Goal: Task Accomplishment & Management: Use online tool/utility

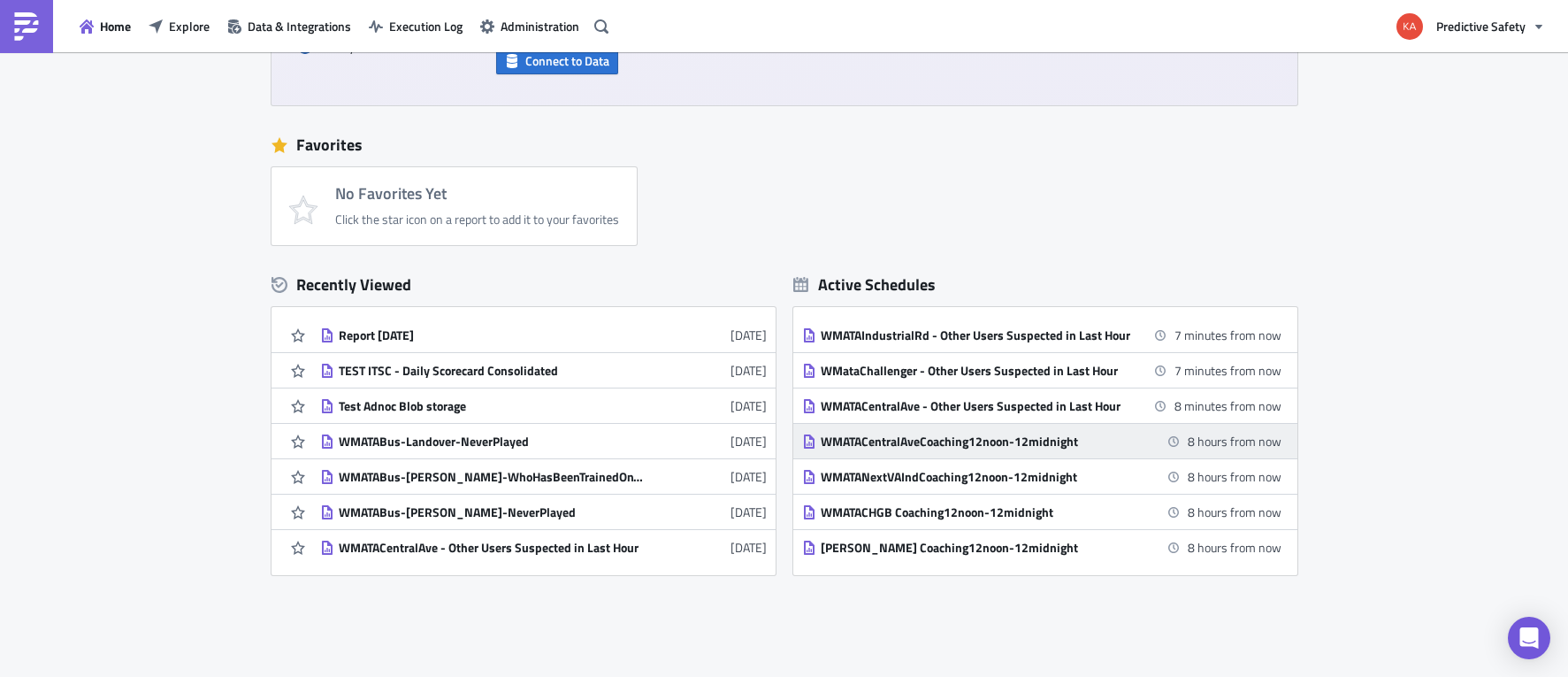
scroll to position [335, 0]
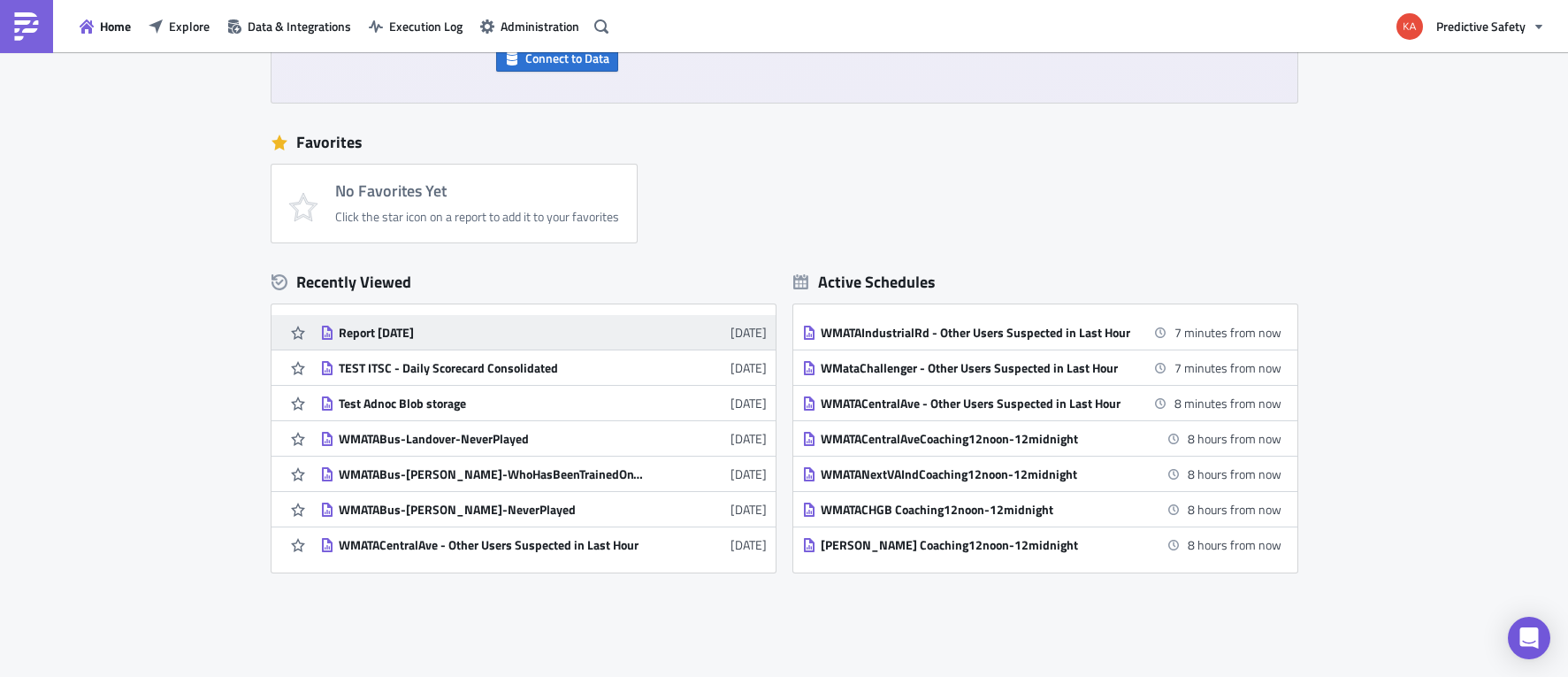
click at [387, 333] on div "Report [DATE]" at bounding box center [494, 333] width 310 height 16
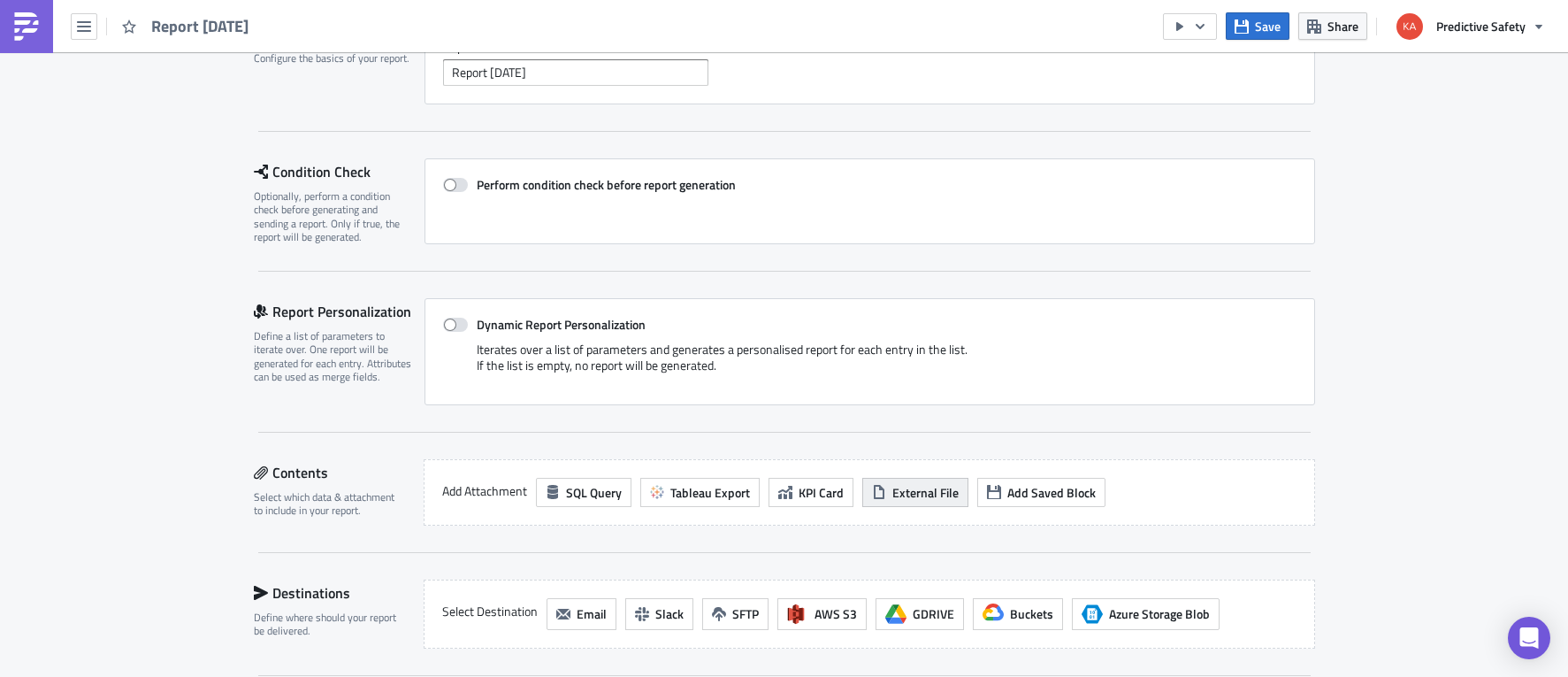
scroll to position [223, 0]
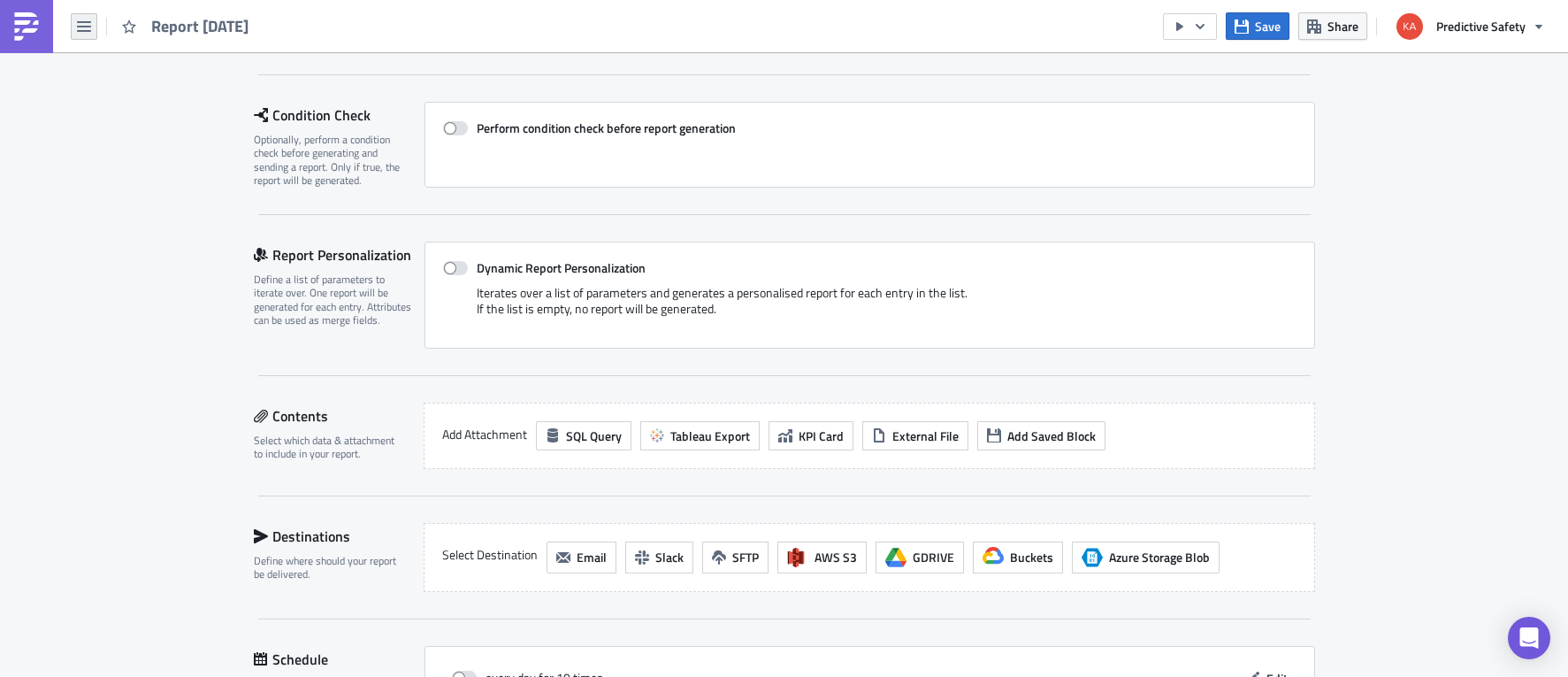
click at [79, 18] on button "button" at bounding box center [83, 26] width 27 height 27
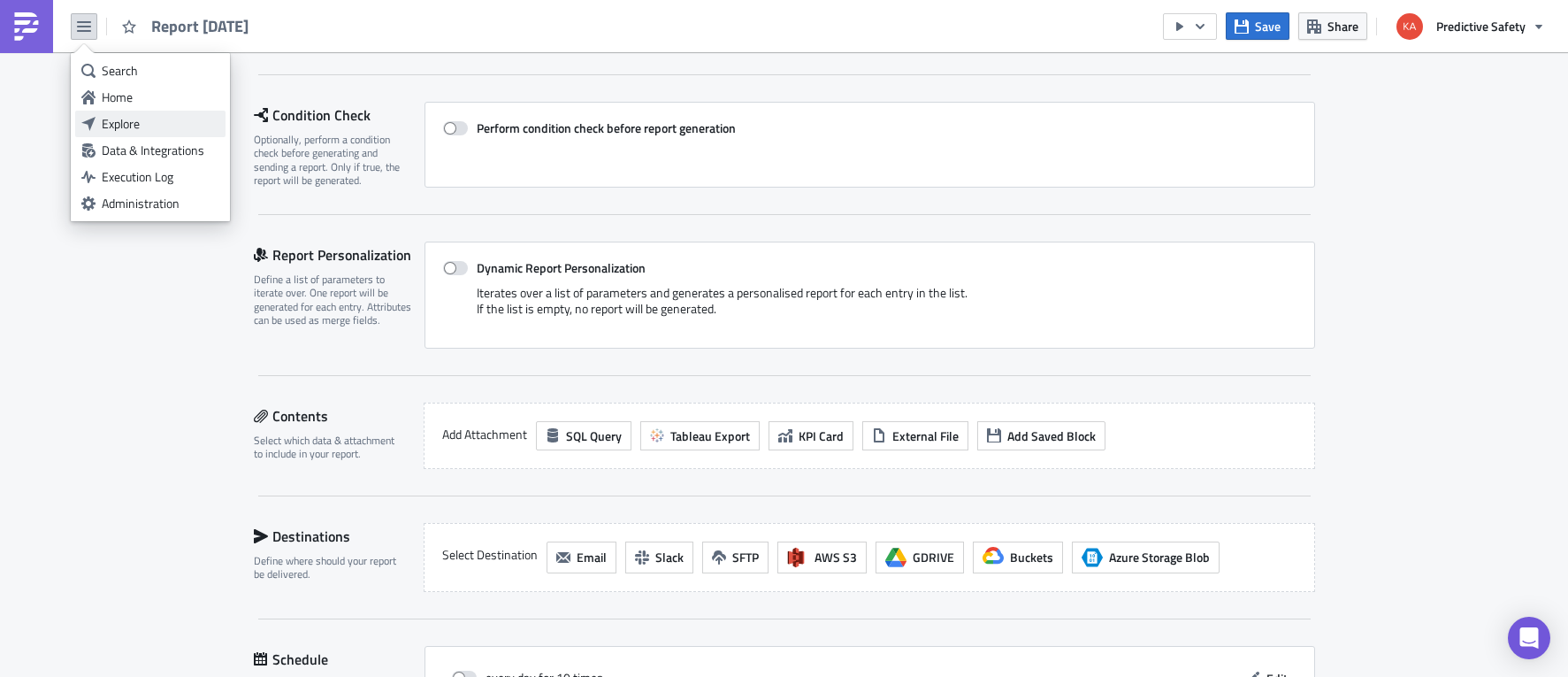
click at [125, 130] on div "Explore" at bounding box center [160, 124] width 117 height 18
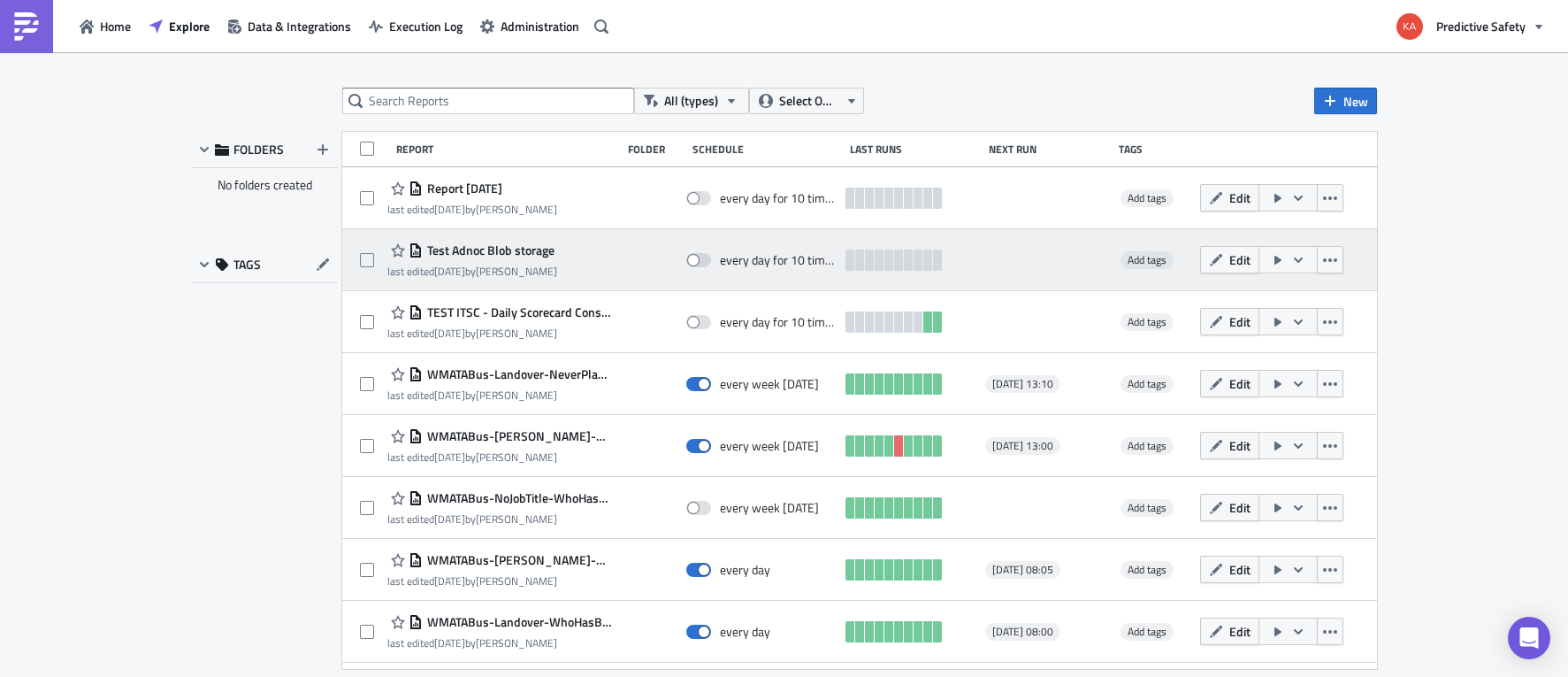
click at [481, 250] on span "Test Adnoc Blob storage" at bounding box center [489, 251] width 132 height 16
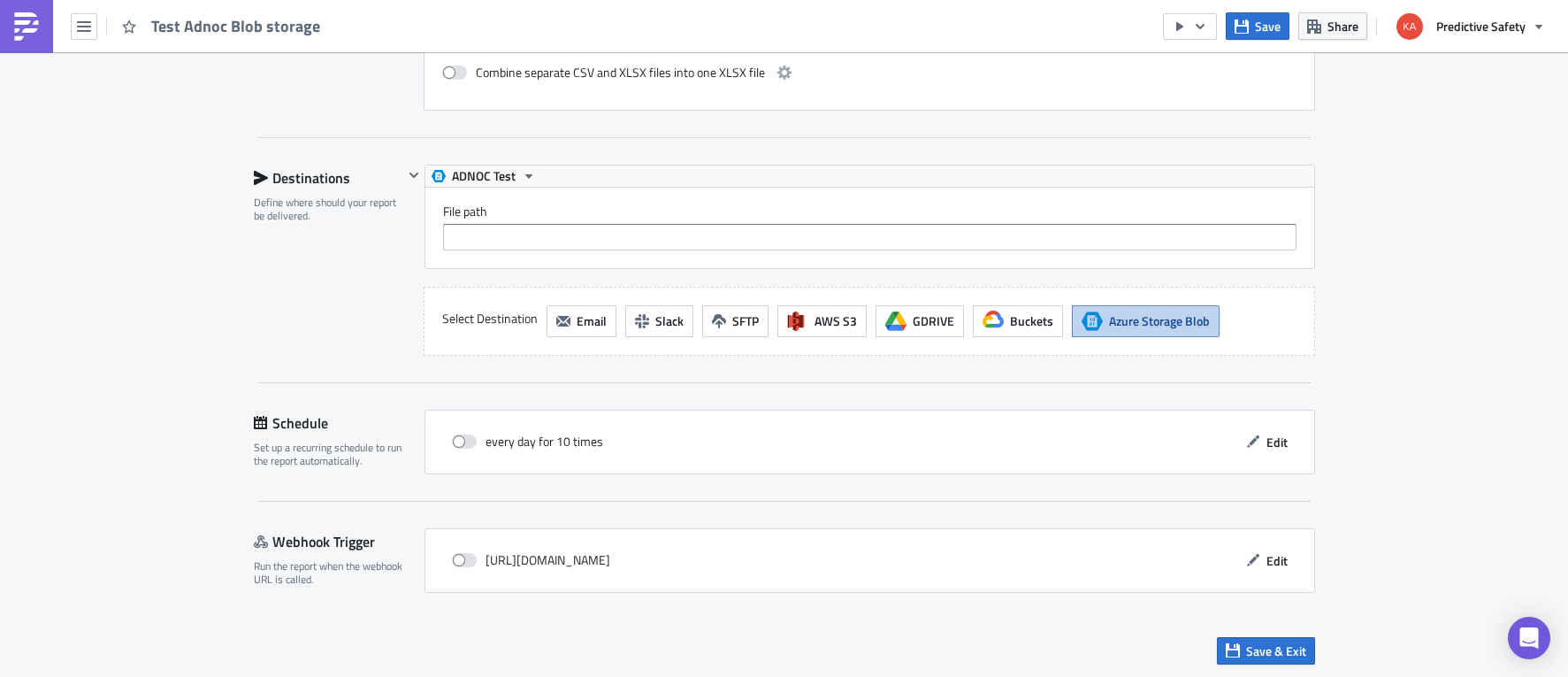
scroll to position [3093, 0]
click at [1279, 563] on span "Edit" at bounding box center [1277, 558] width 21 height 19
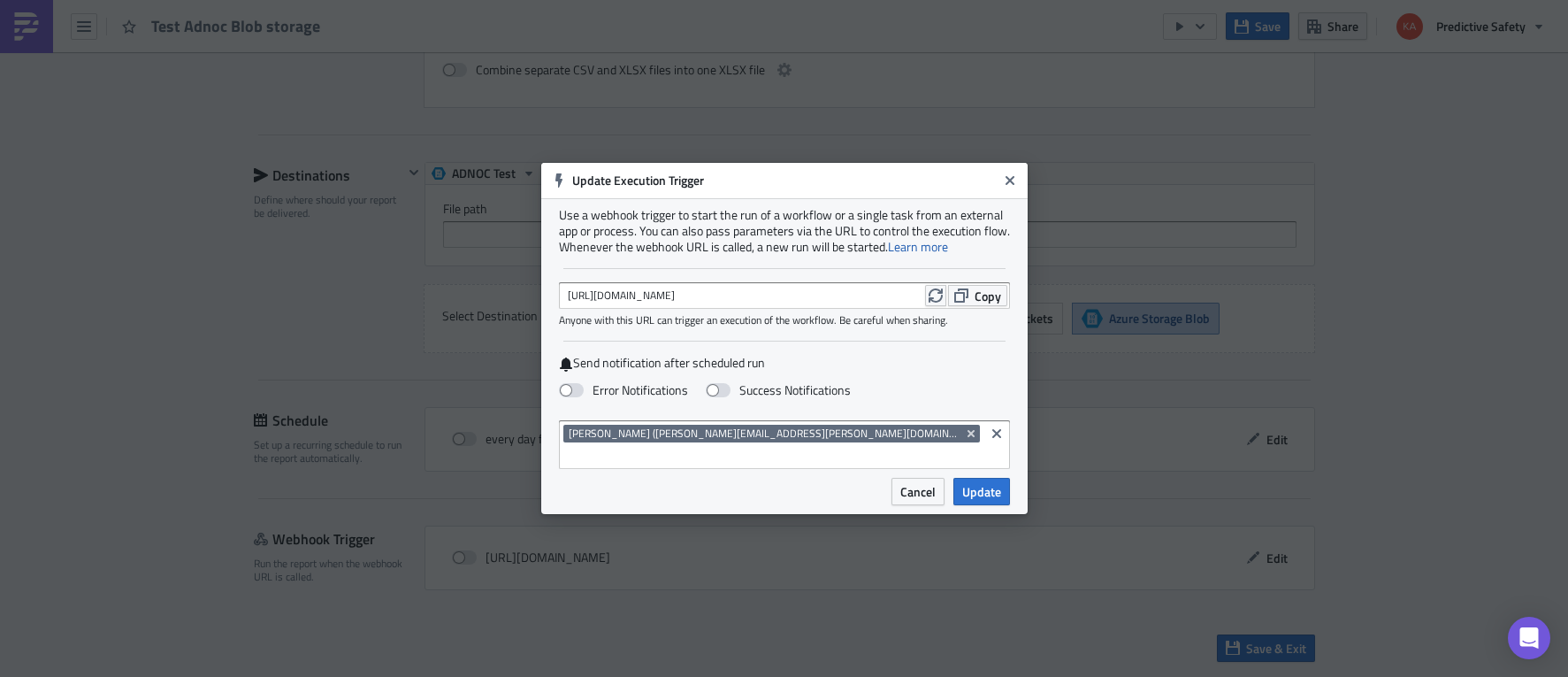
click at [914, 482] on span "Cancel" at bounding box center [918, 491] width 36 height 19
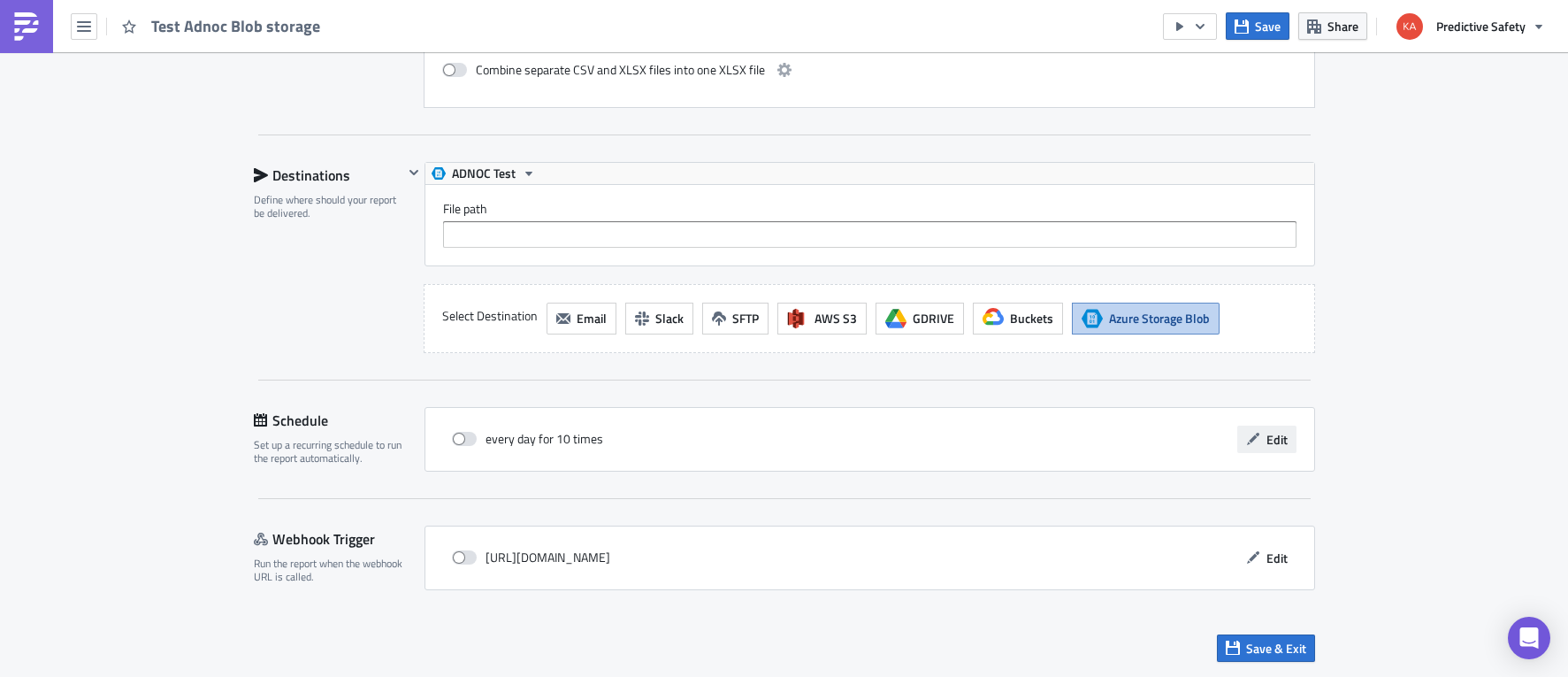
click at [1270, 434] on span "Edit" at bounding box center [1277, 439] width 21 height 19
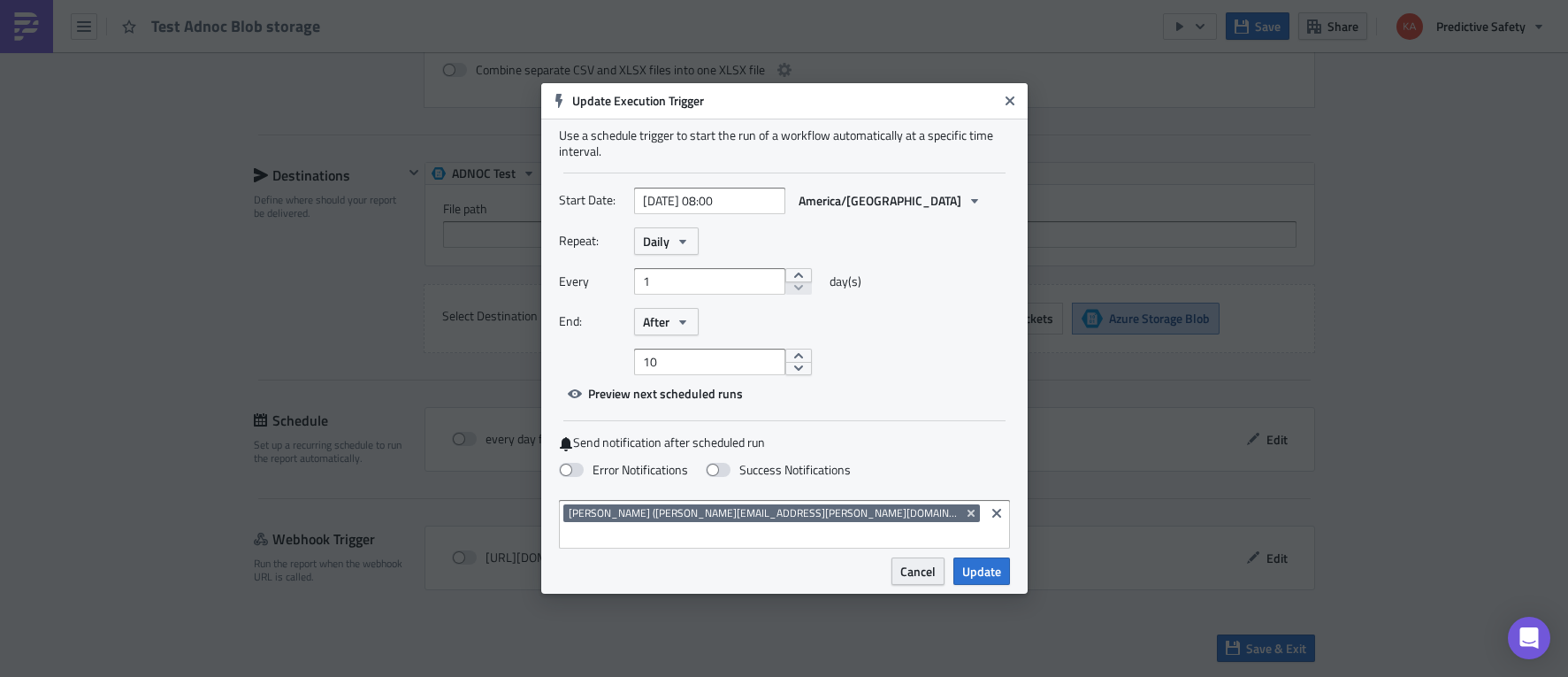
click at [907, 563] on span "Cancel" at bounding box center [918, 571] width 36 height 19
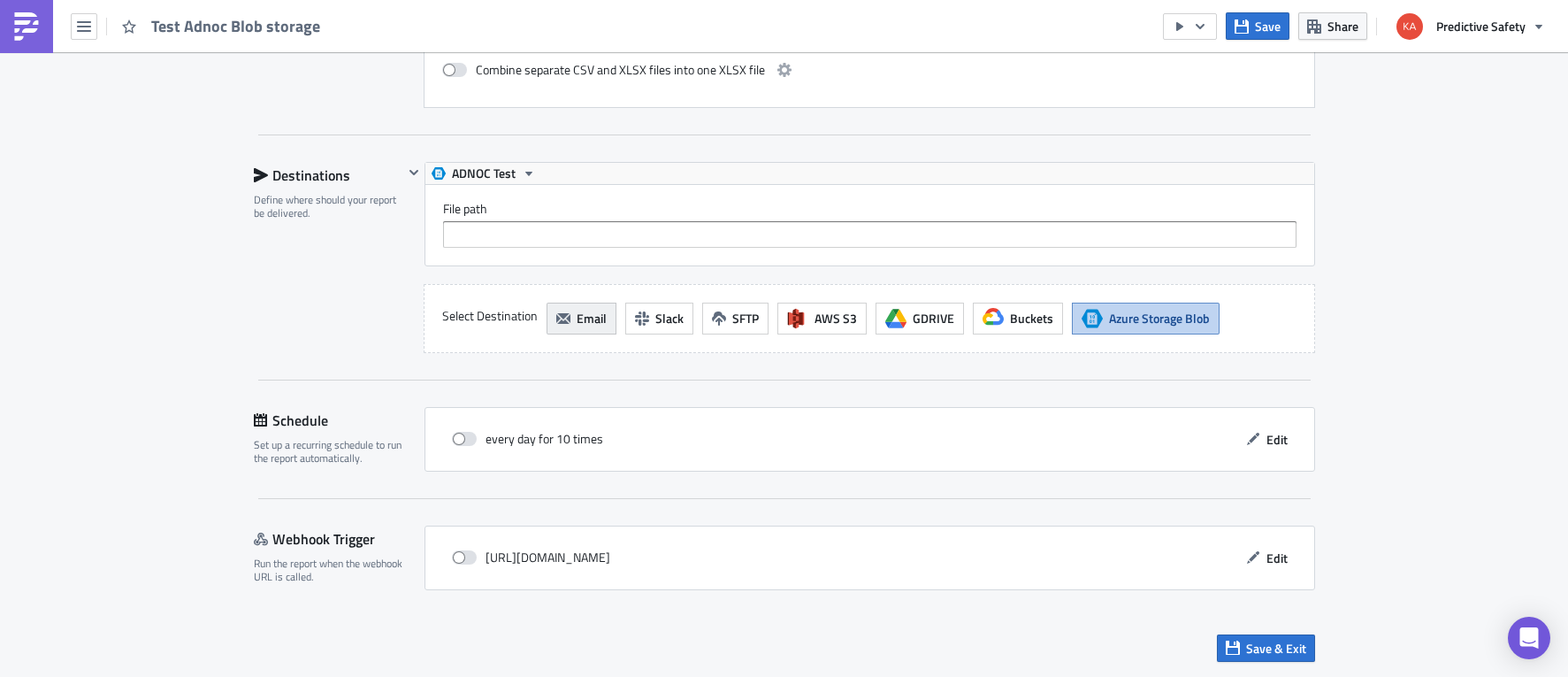
click at [589, 316] on span "Email" at bounding box center [591, 318] width 30 height 19
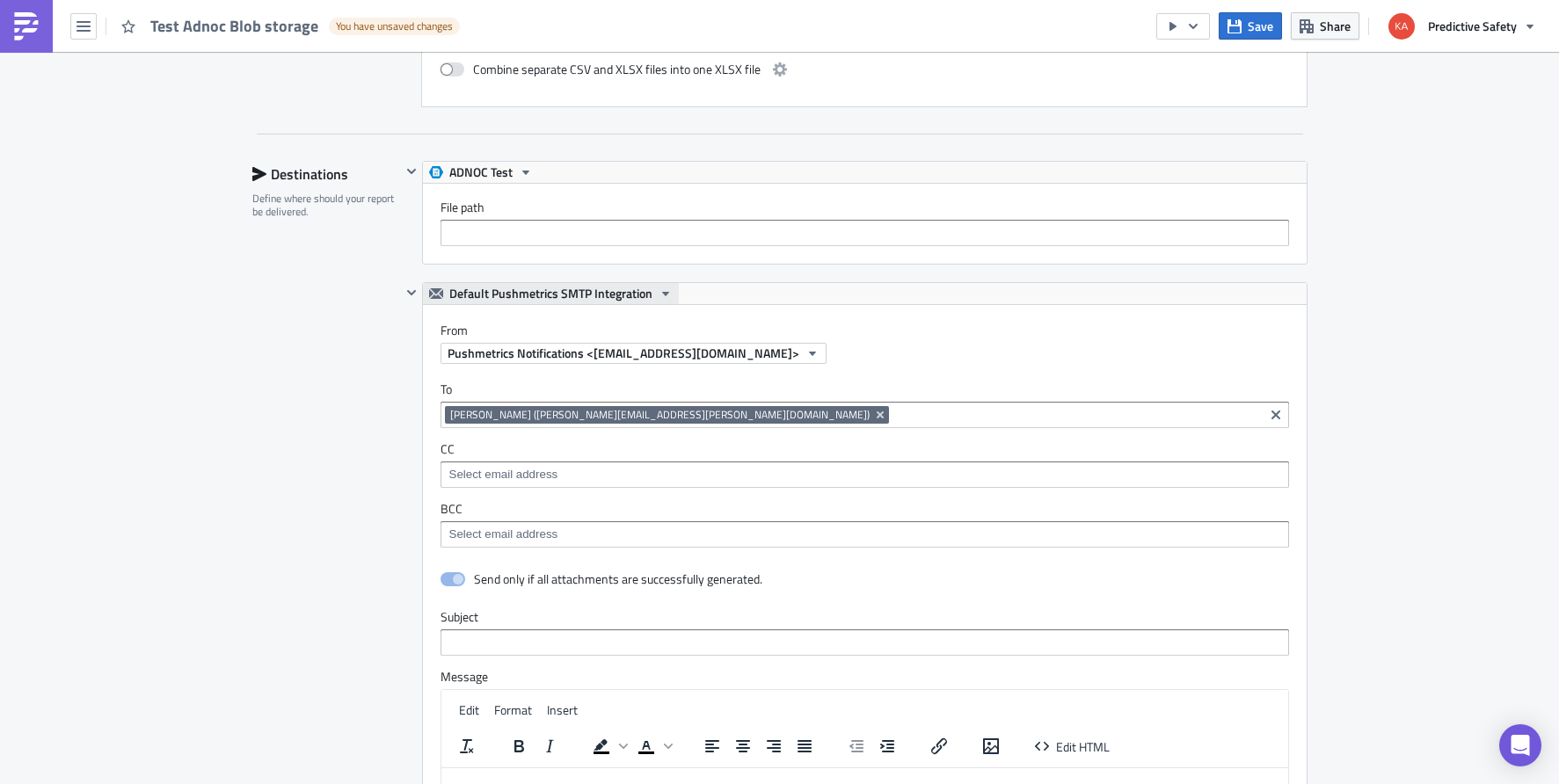
click at [668, 292] on icon "button" at bounding box center [664, 294] width 7 height 4
drag, startPoint x: 727, startPoint y: 296, endPoint x: 814, endPoint y: 307, distance: 87.7
click at [734, 297] on div "Default Pushmetrics SMTP Integration" at bounding box center [864, 293] width 884 height 21
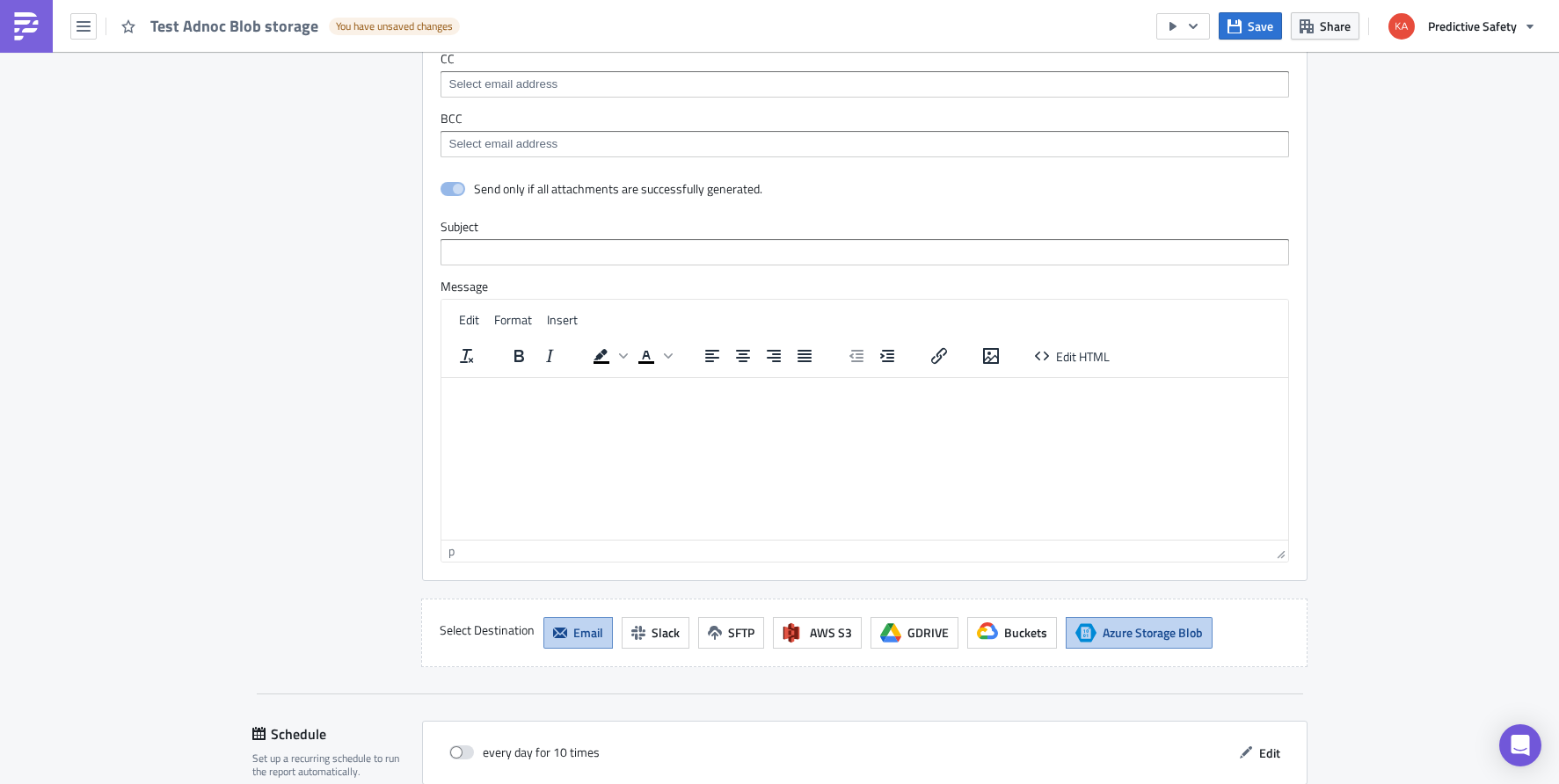
scroll to position [3514, 0]
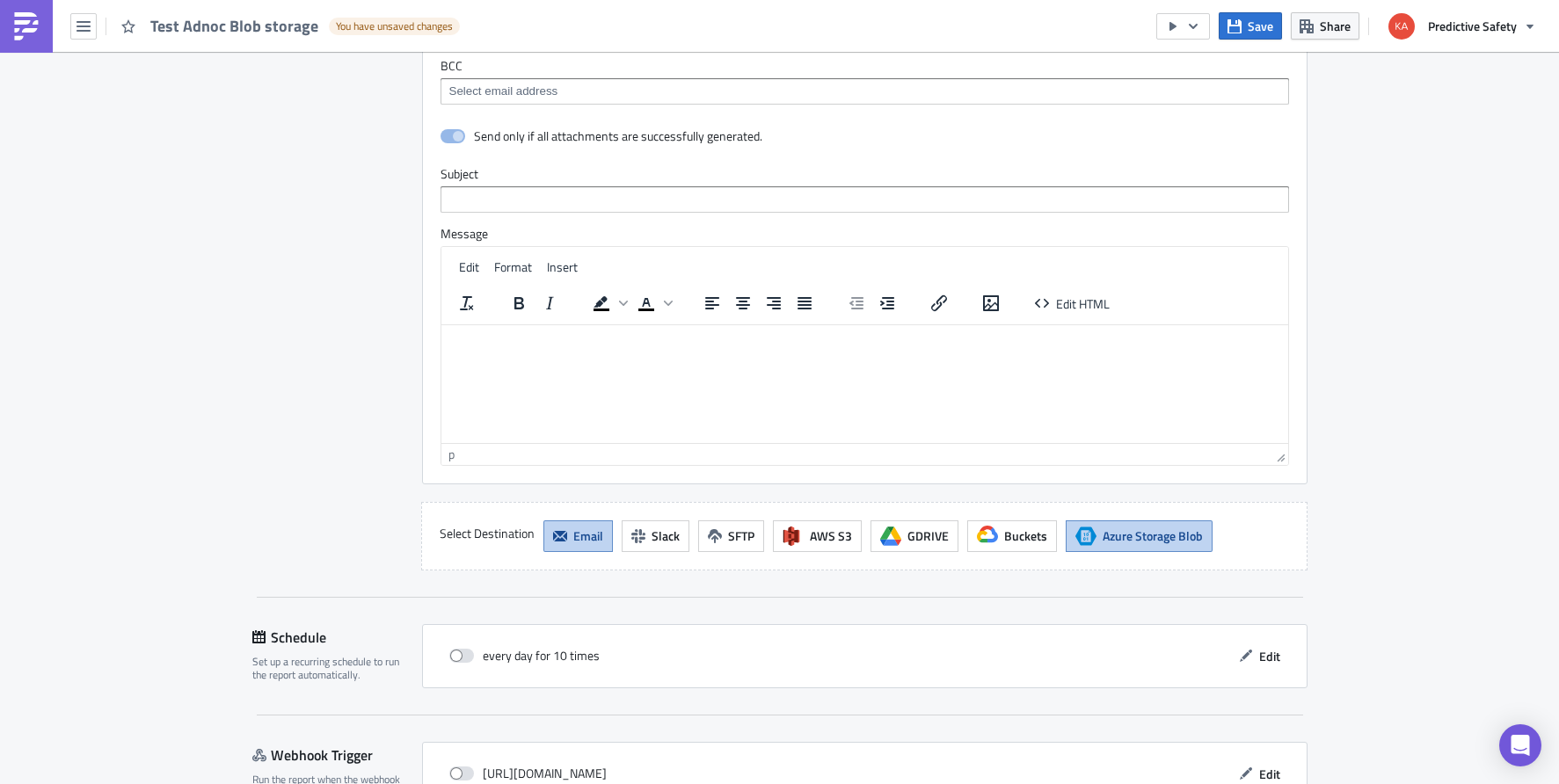
drag, startPoint x: 1282, startPoint y: 505, endPoint x: 1208, endPoint y: 394, distance: 133.4
click at [1208, 394] on div "Edit Format Insert To open the popup, press Shift+Enter To open the popup, pres…" at bounding box center [864, 355] width 849 height 220
click at [1156, 536] on span "Azure Storage Blob" at bounding box center [1152, 535] width 100 height 19
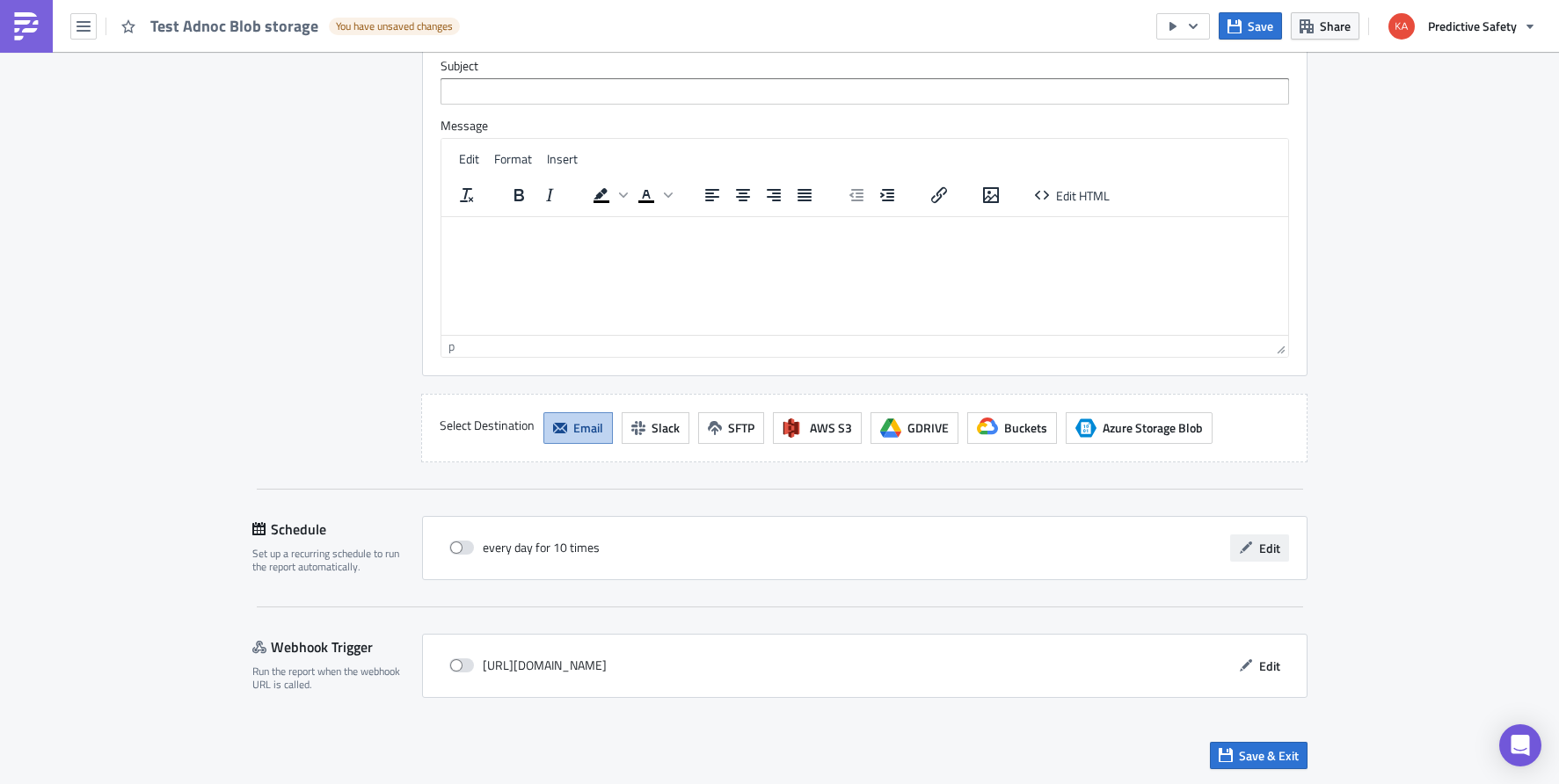
scroll to position [3501, 0]
click at [579, 426] on span "Email" at bounding box center [588, 428] width 30 height 19
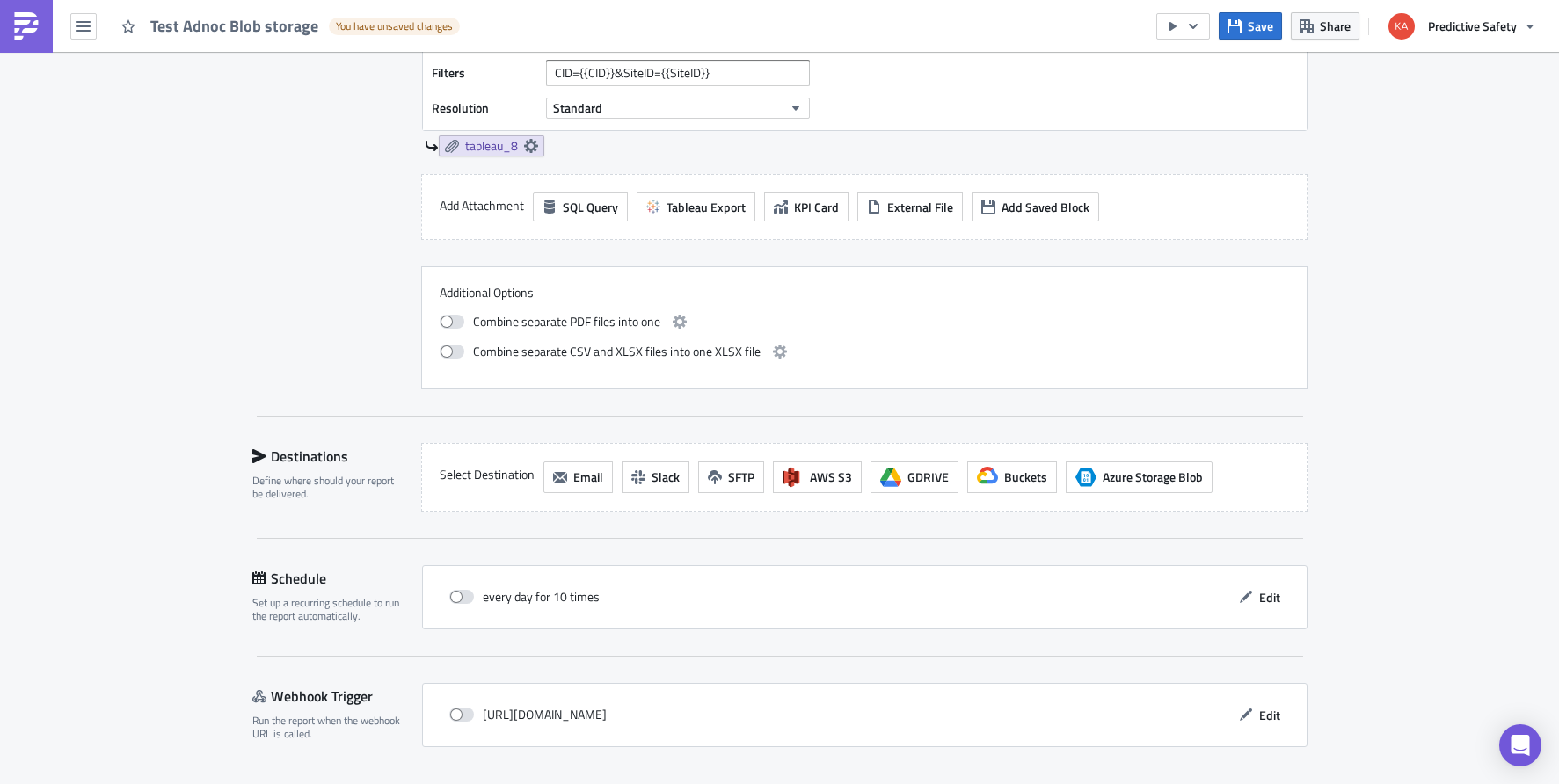
scroll to position [2728, 0]
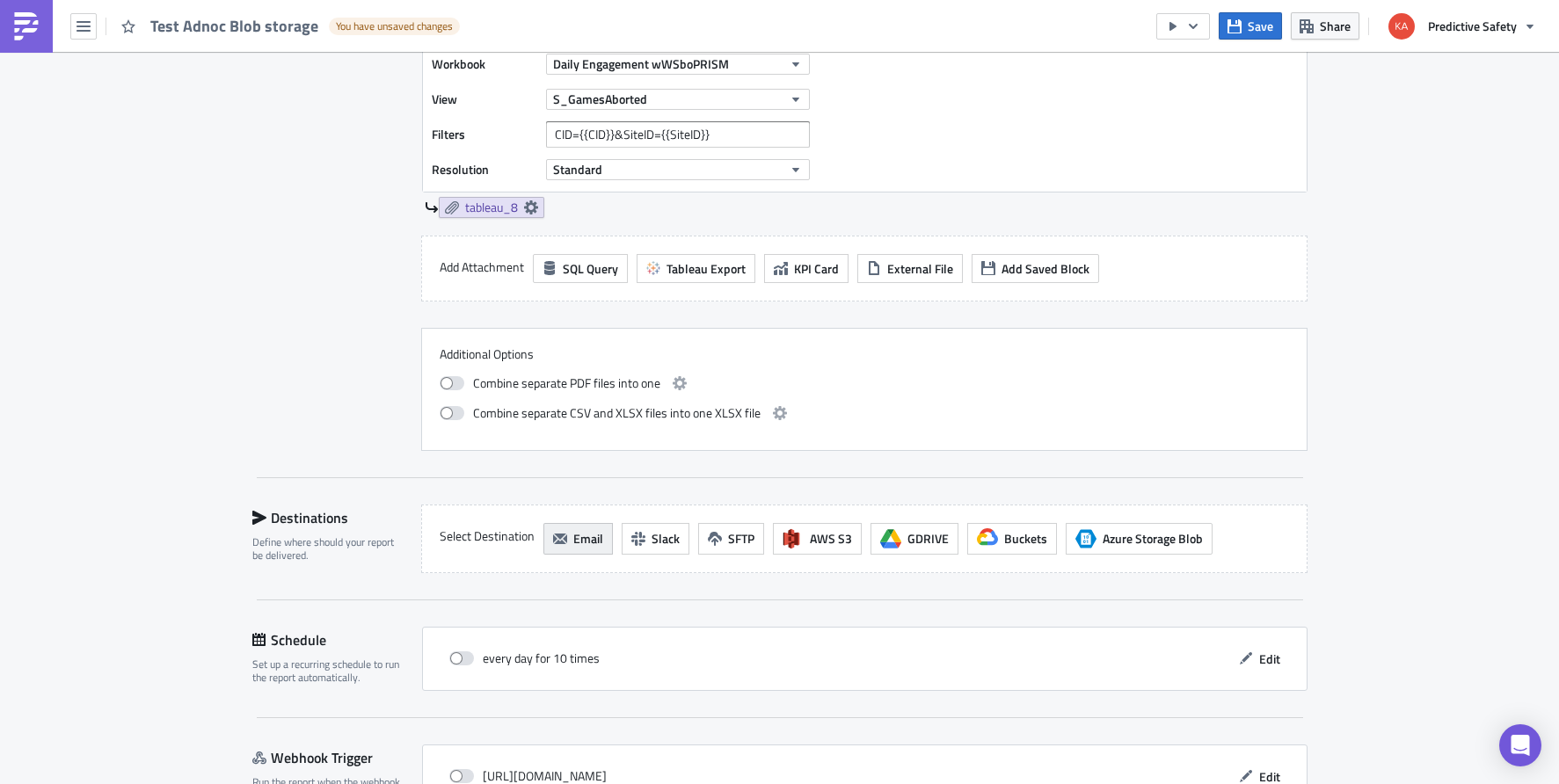
click at [581, 537] on span "Email" at bounding box center [588, 538] width 30 height 19
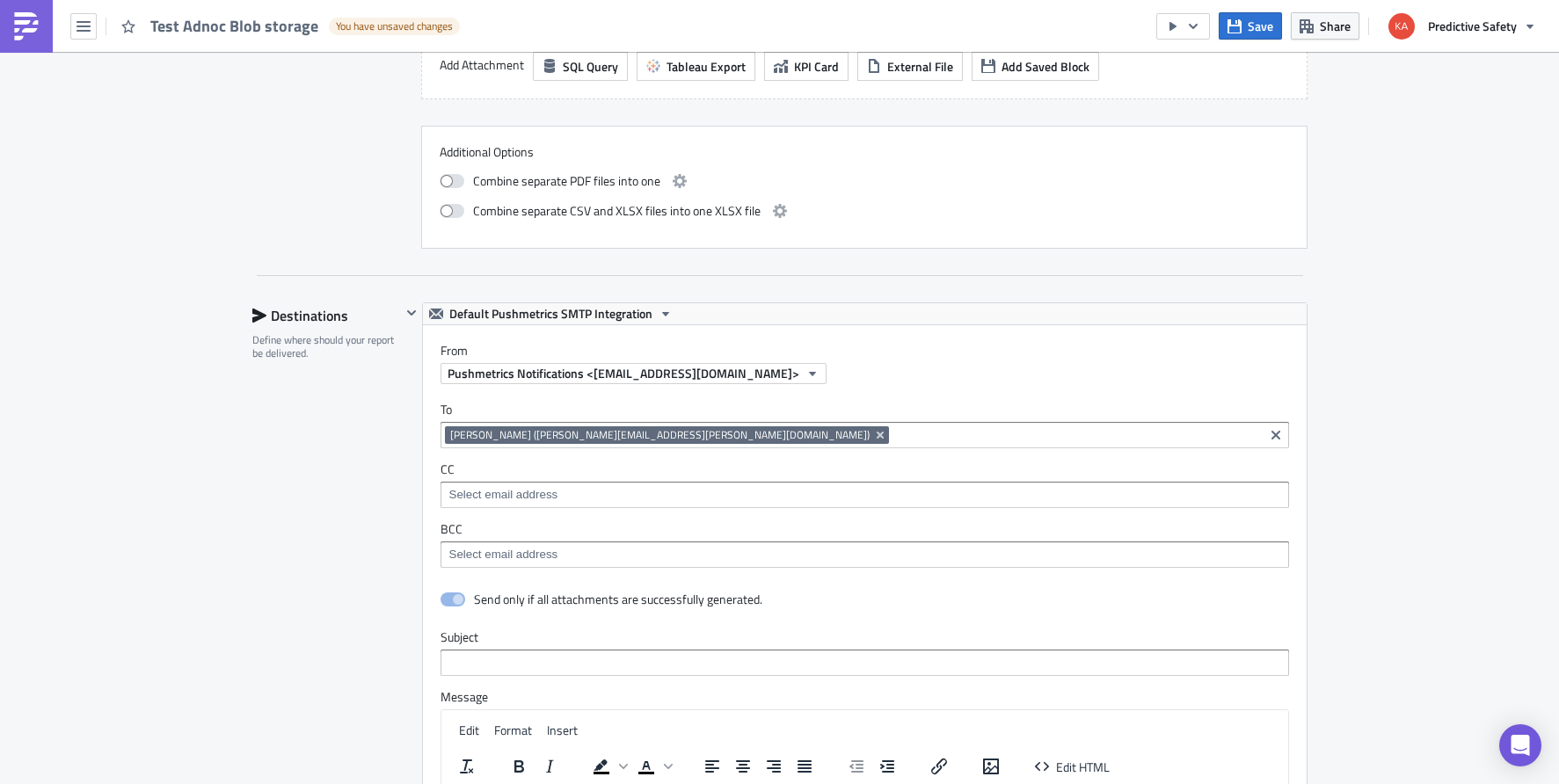
scroll to position [2839, 0]
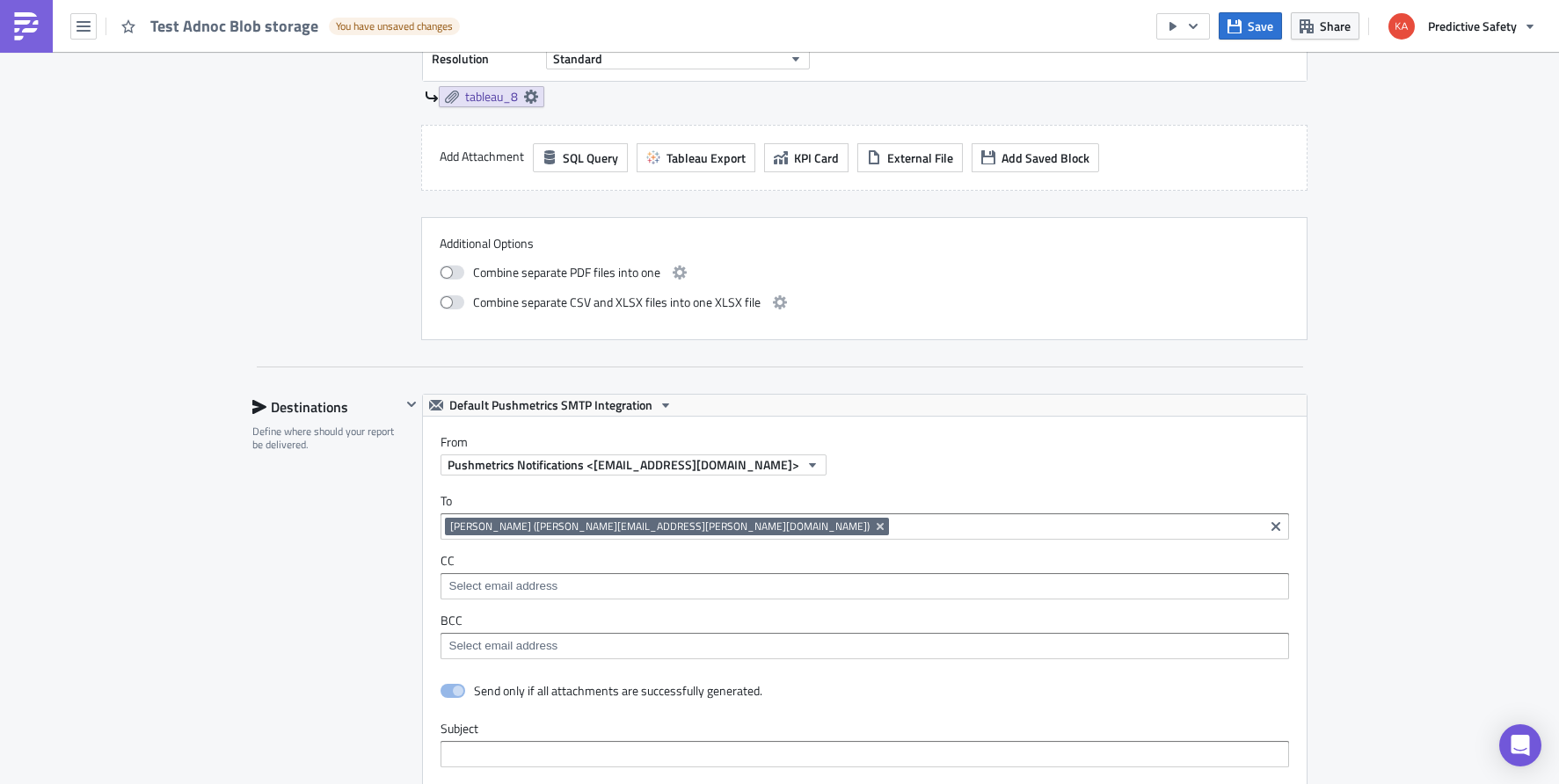
click at [301, 406] on div "Destinations" at bounding box center [327, 407] width 148 height 27
click at [257, 406] on icon at bounding box center [259, 407] width 14 height 14
click at [415, 404] on icon "button" at bounding box center [410, 404] width 9 height 5
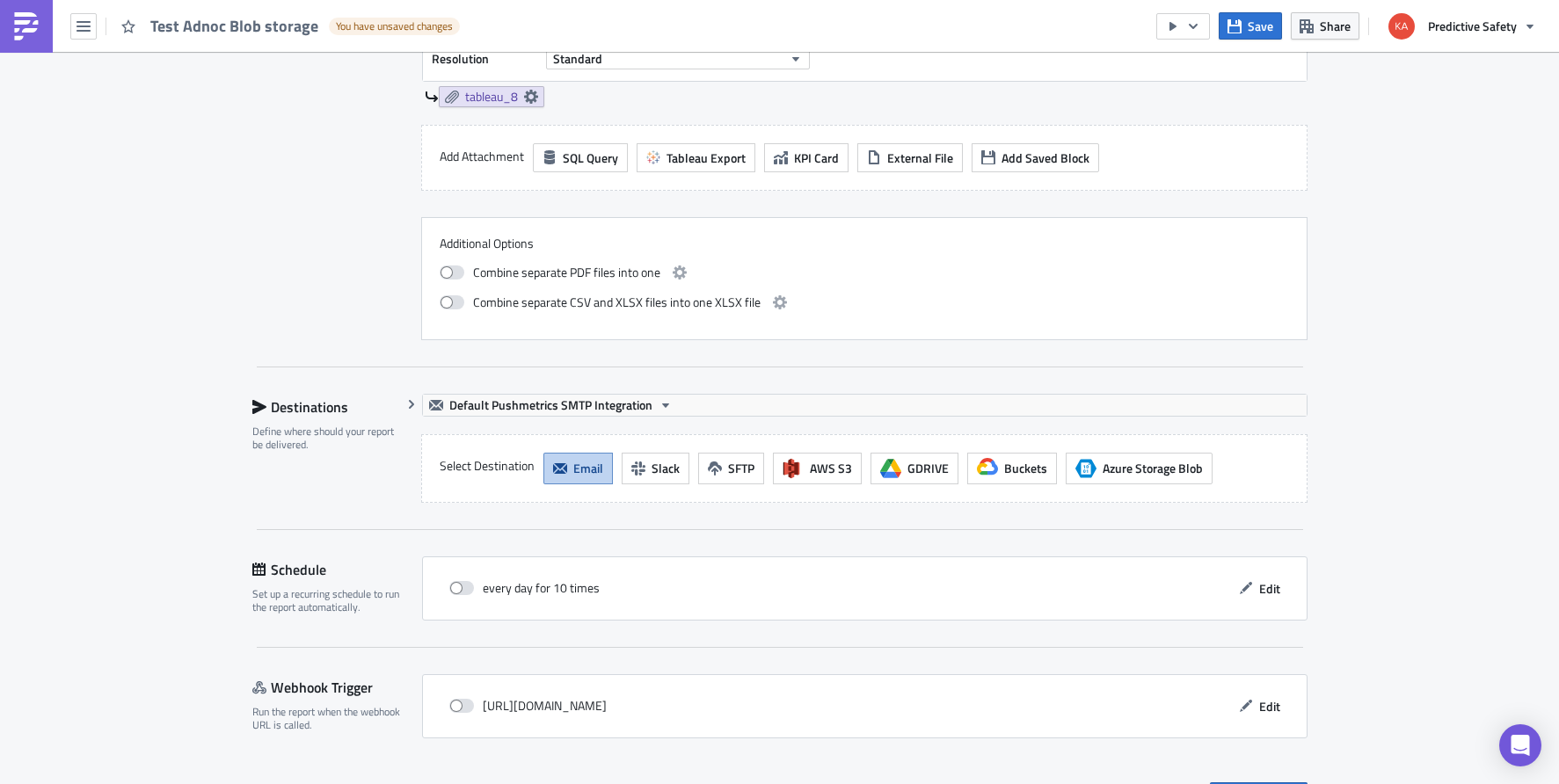
click at [560, 461] on icon "button" at bounding box center [560, 468] width 14 height 14
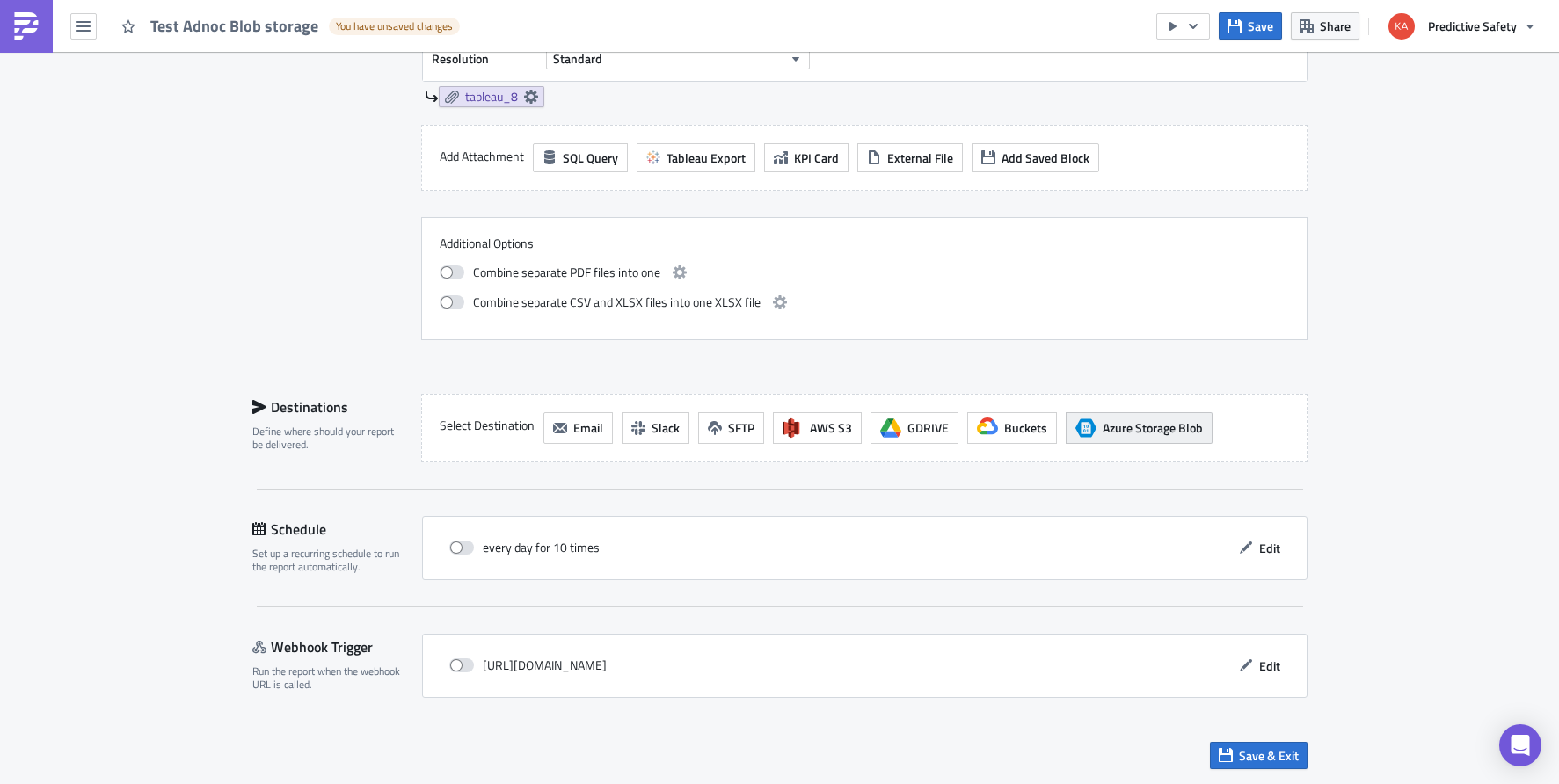
click at [1159, 431] on span "Azure Storage Blob" at bounding box center [1152, 428] width 100 height 19
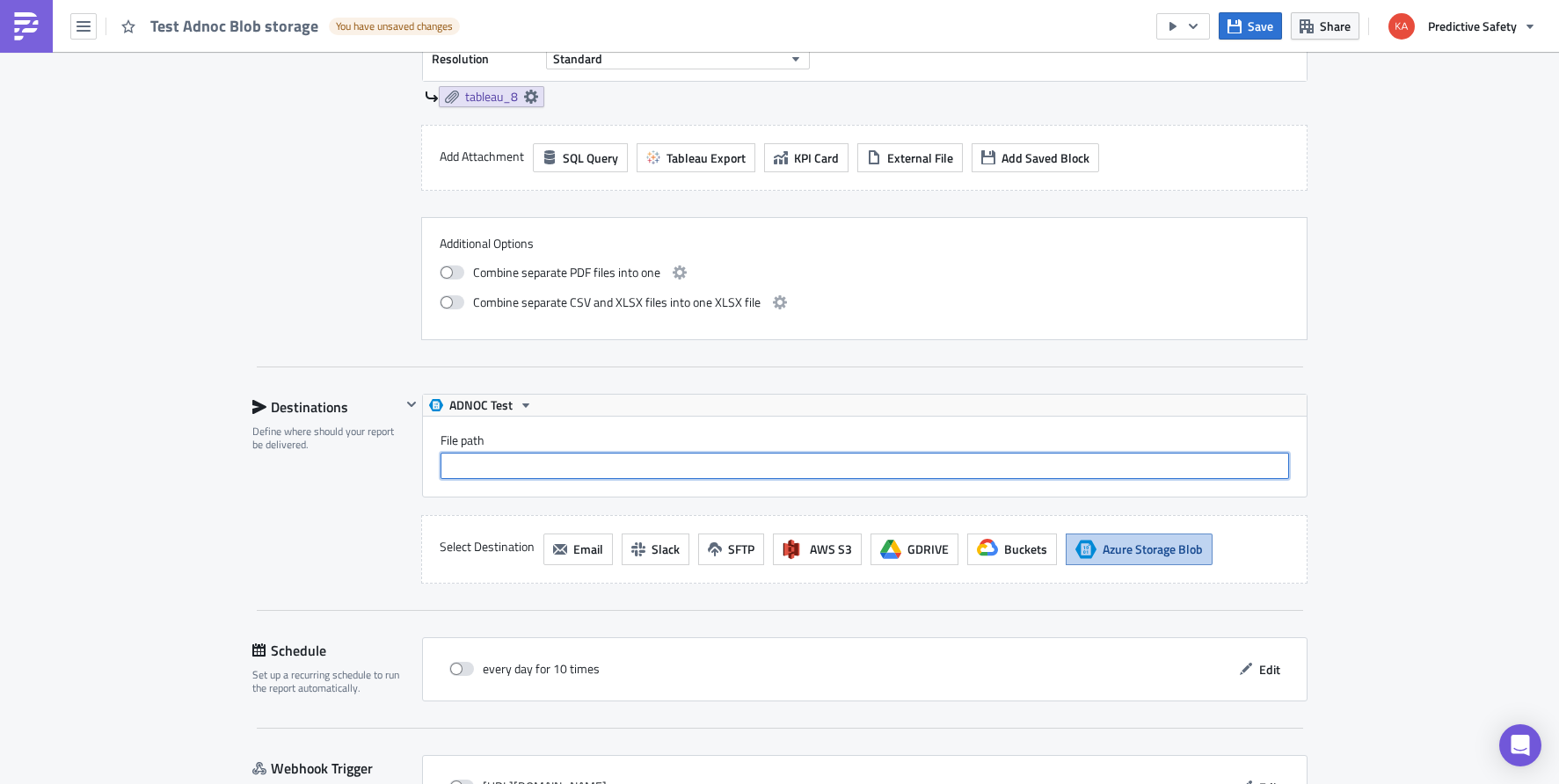
click at [926, 462] on input "File path" at bounding box center [864, 465] width 849 height 27
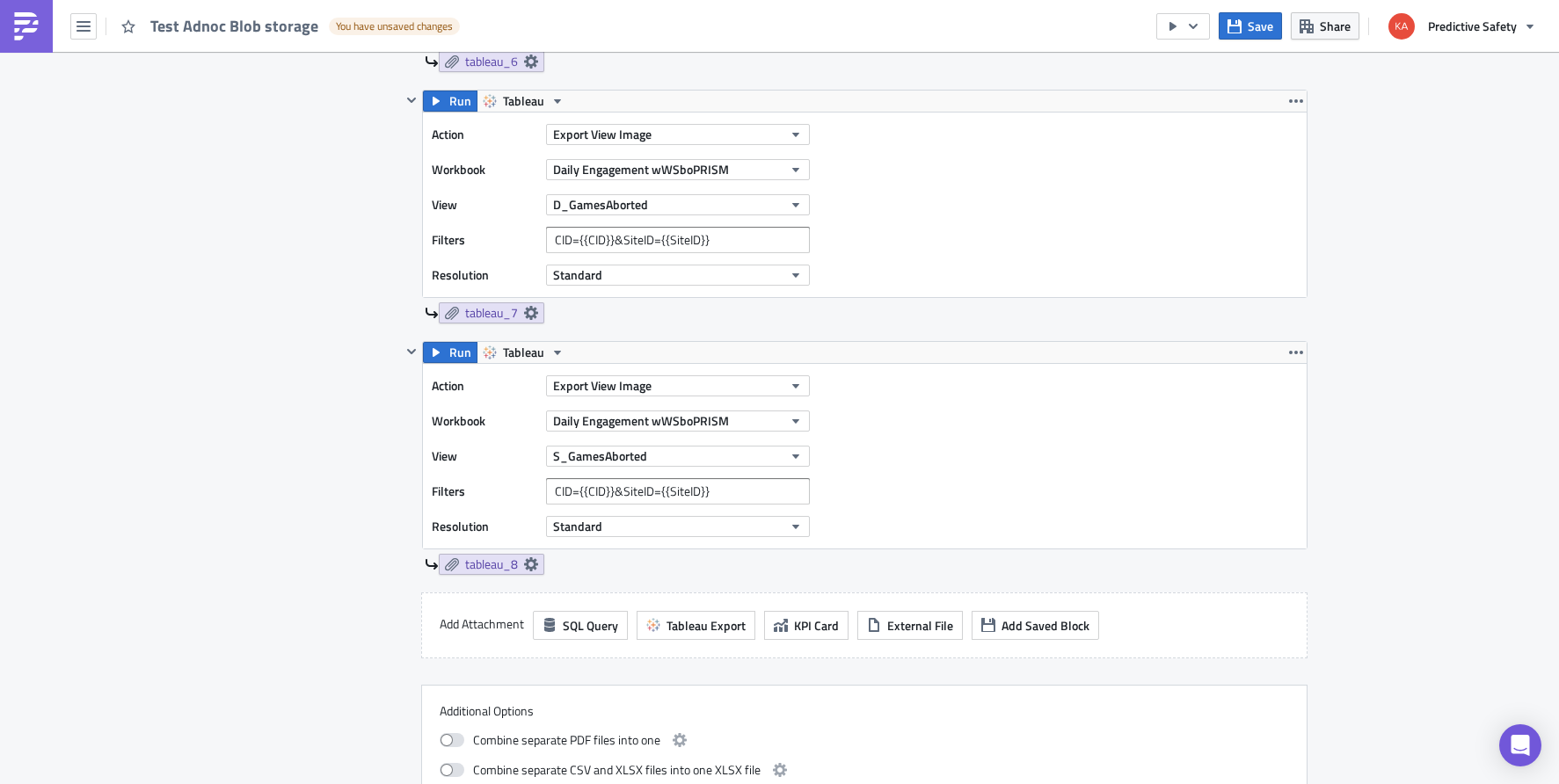
scroll to position [2960, 0]
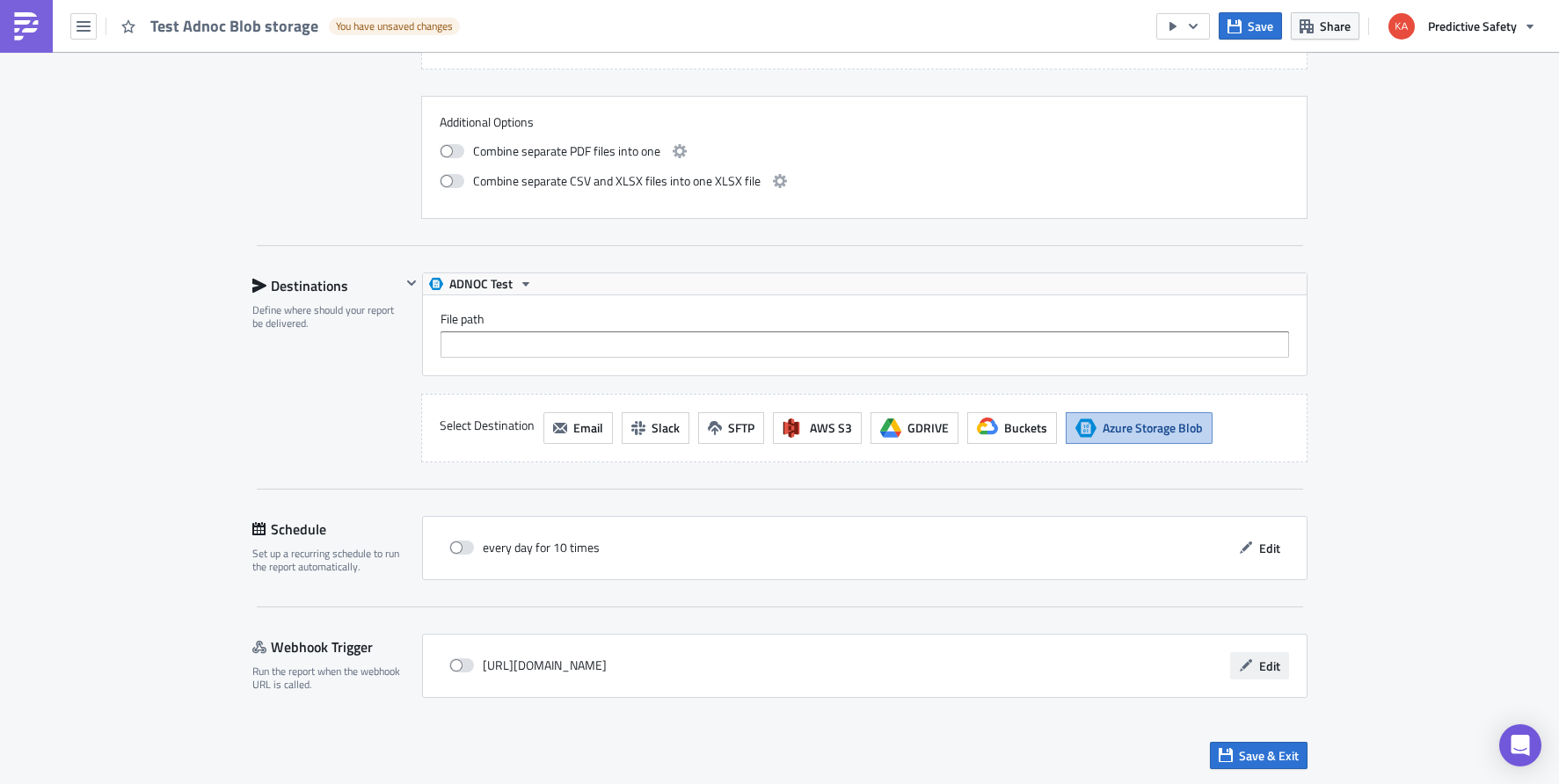
click at [1262, 669] on span "Edit" at bounding box center [1270, 666] width 21 height 19
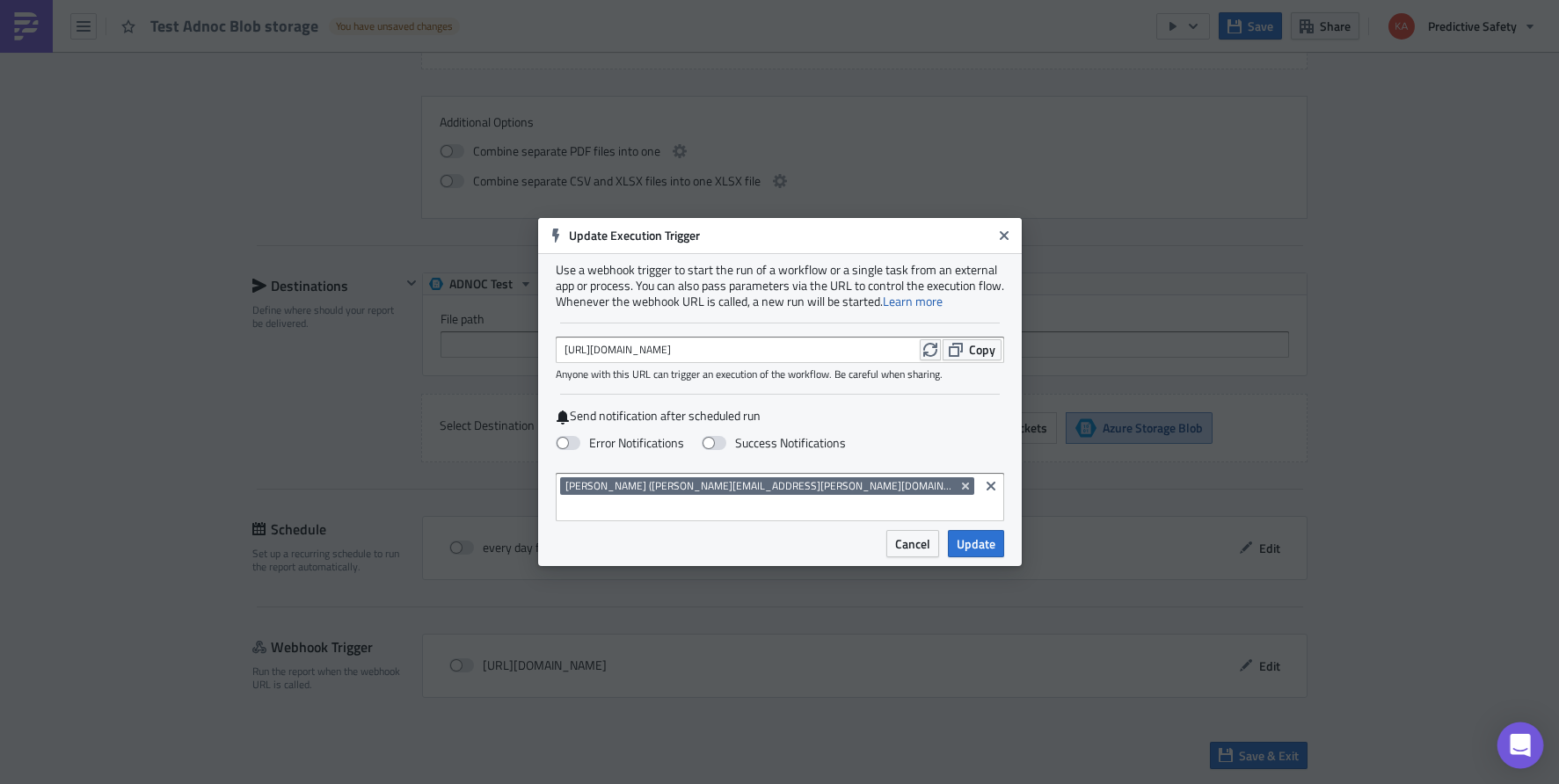
click at [1518, 671] on icon "Open Intercom Messenger" at bounding box center [1520, 745] width 20 height 23
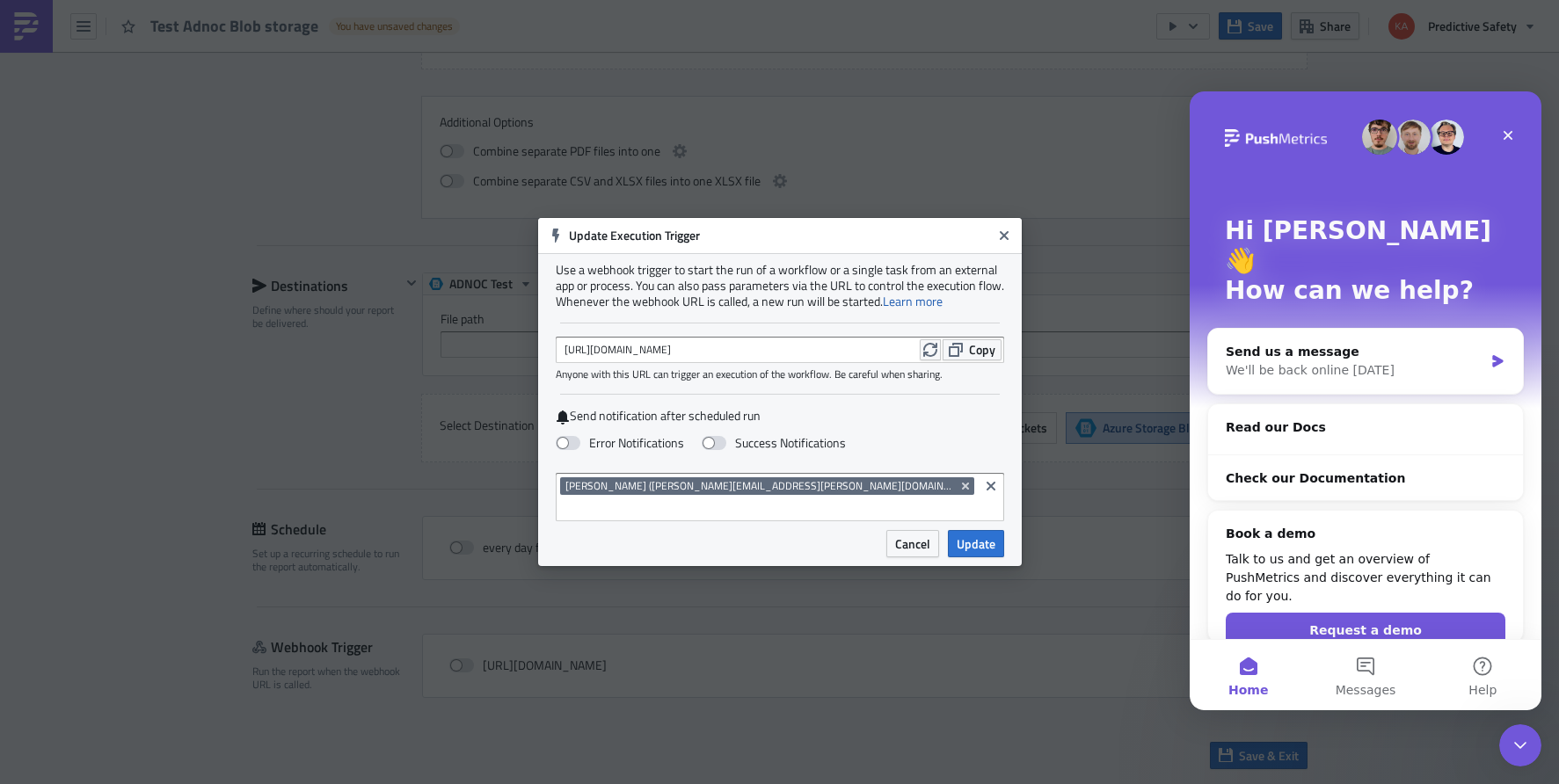
scroll to position [0, 0]
click at [1483, 665] on button "Help" at bounding box center [1483, 674] width 117 height 70
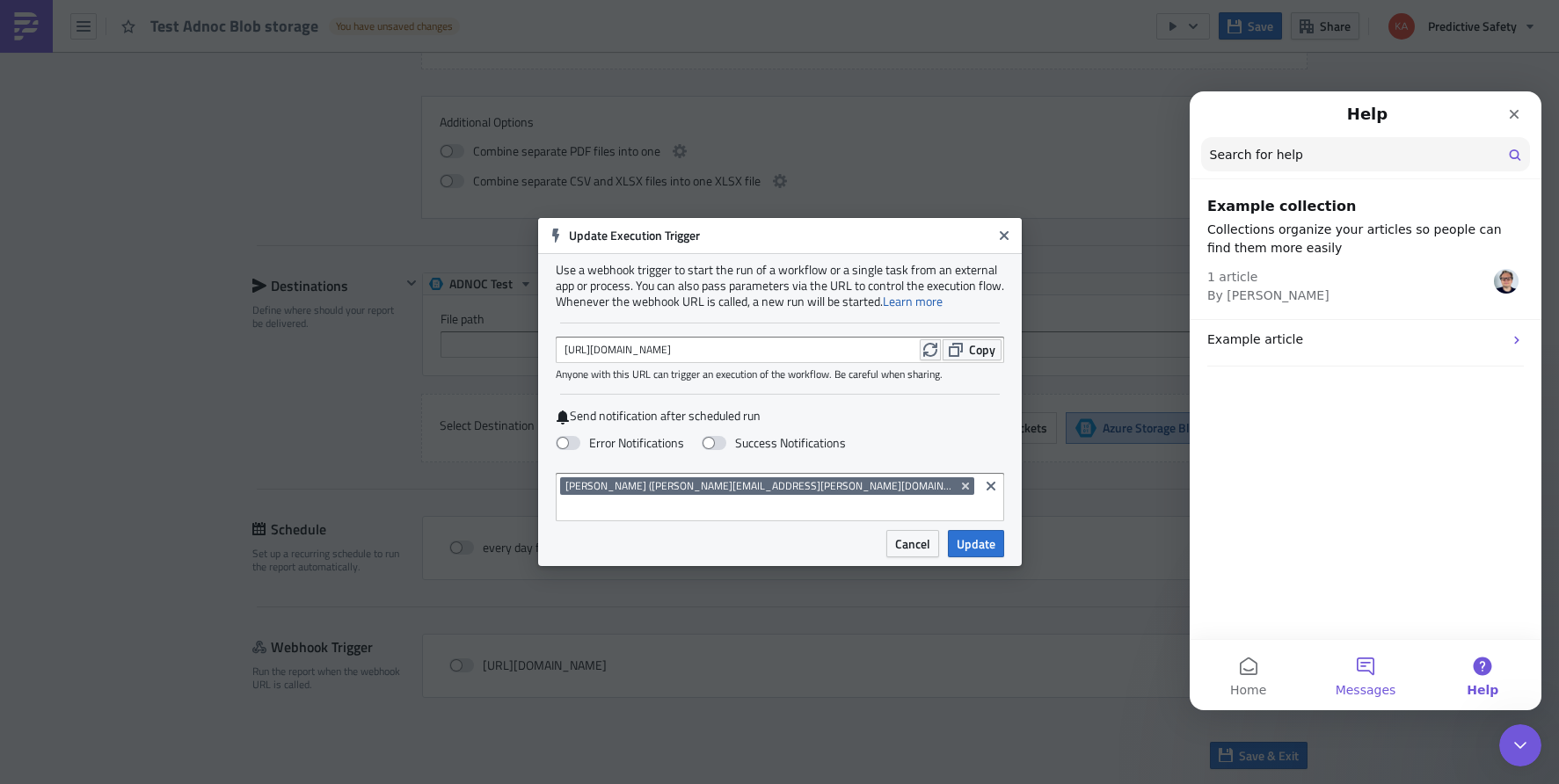
click at [1366, 666] on button "Messages" at bounding box center [1365, 674] width 117 height 70
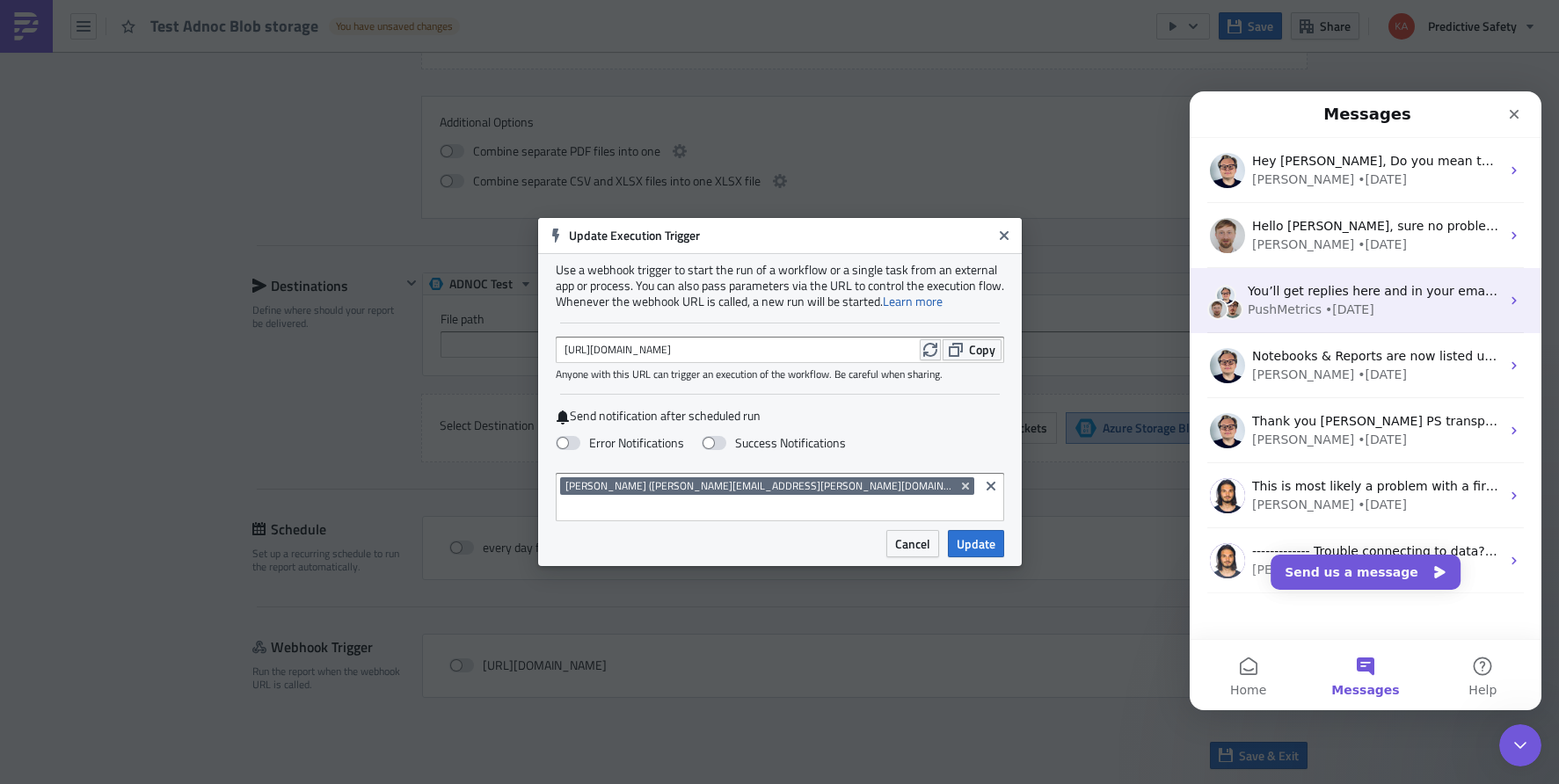
scroll to position [25, 0]
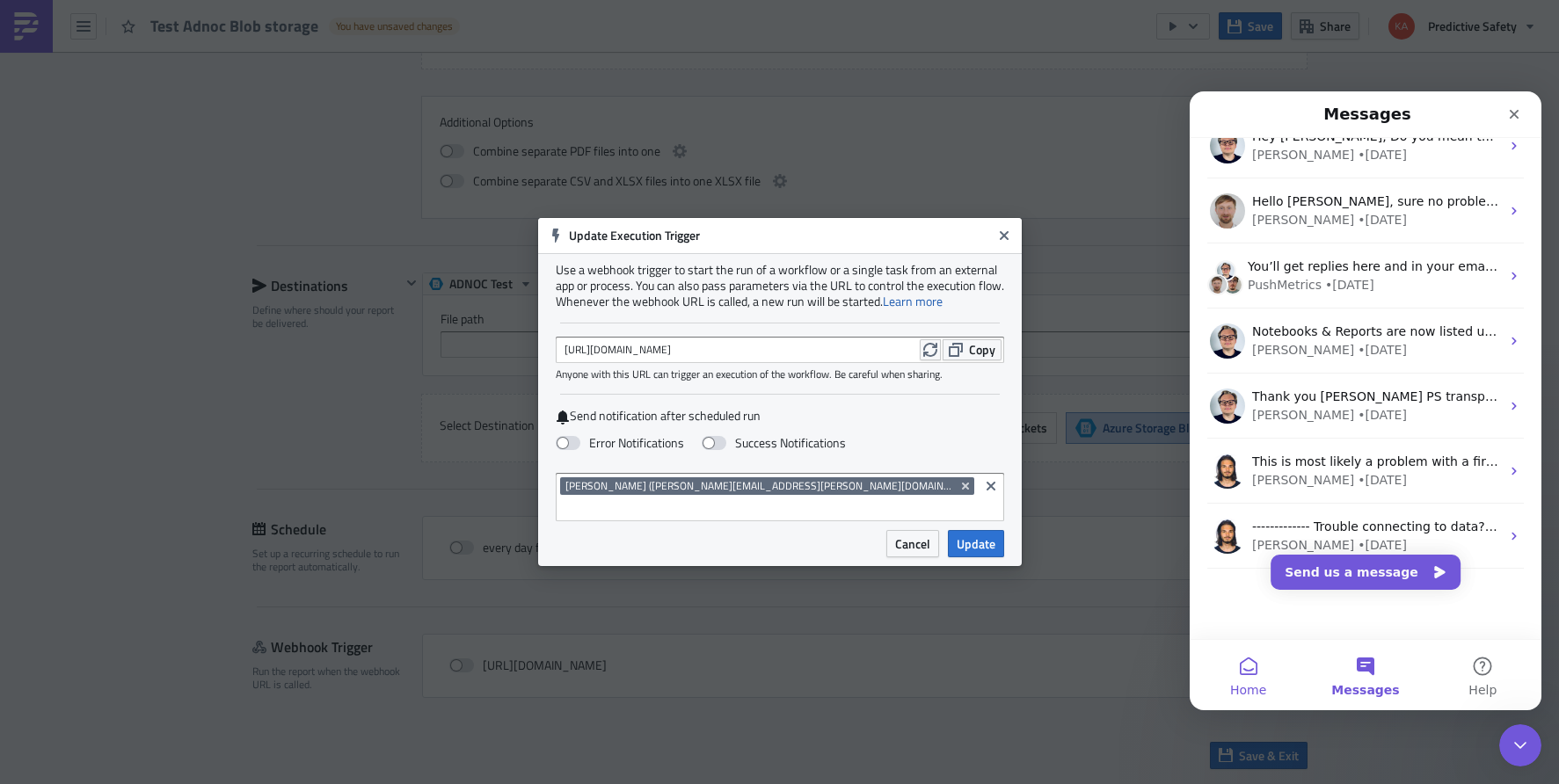
click at [1251, 667] on button "Home" at bounding box center [1249, 674] width 117 height 70
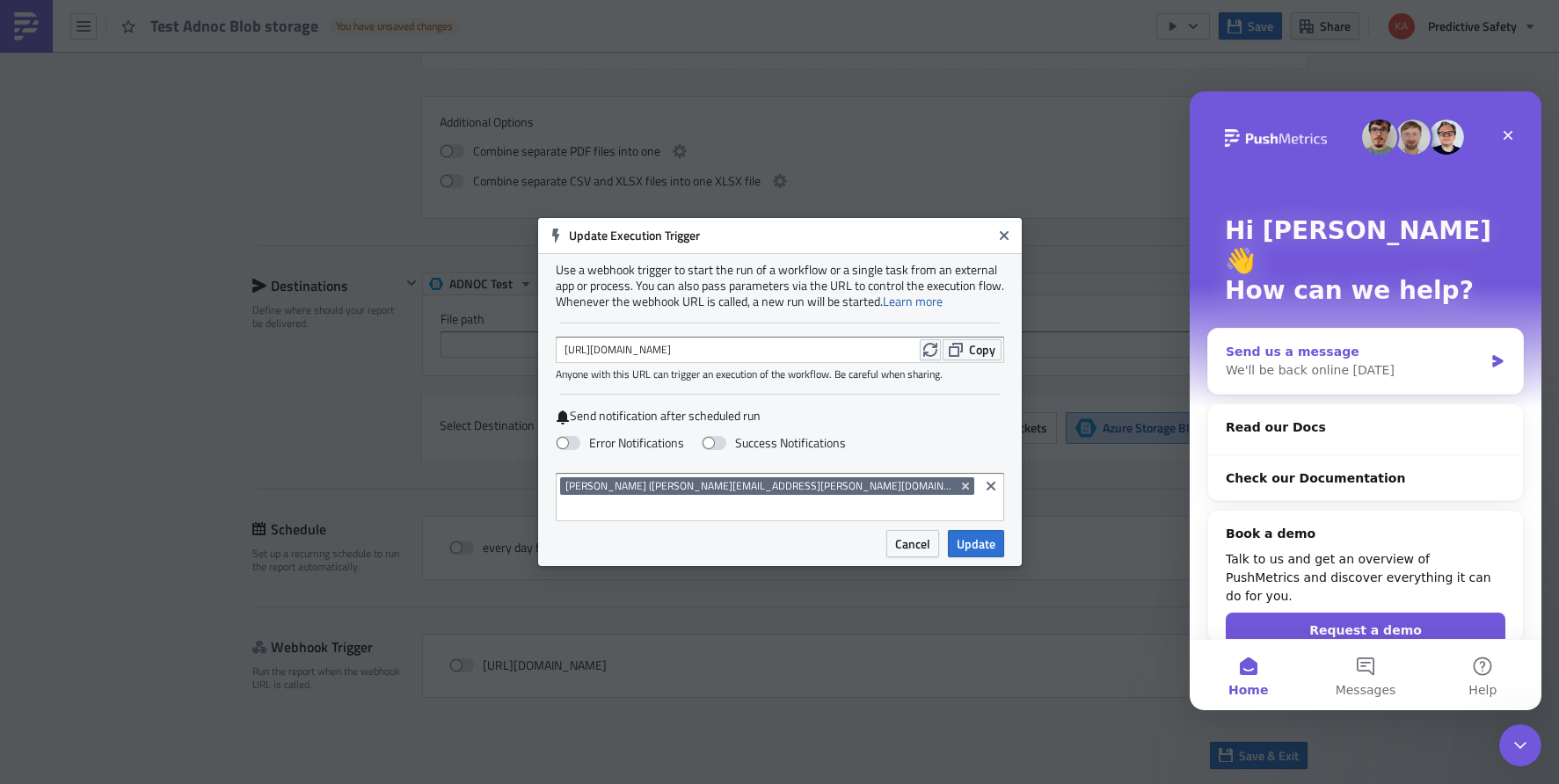
click at [1356, 361] on div "We'll be back online tomorrow" at bounding box center [1354, 370] width 258 height 19
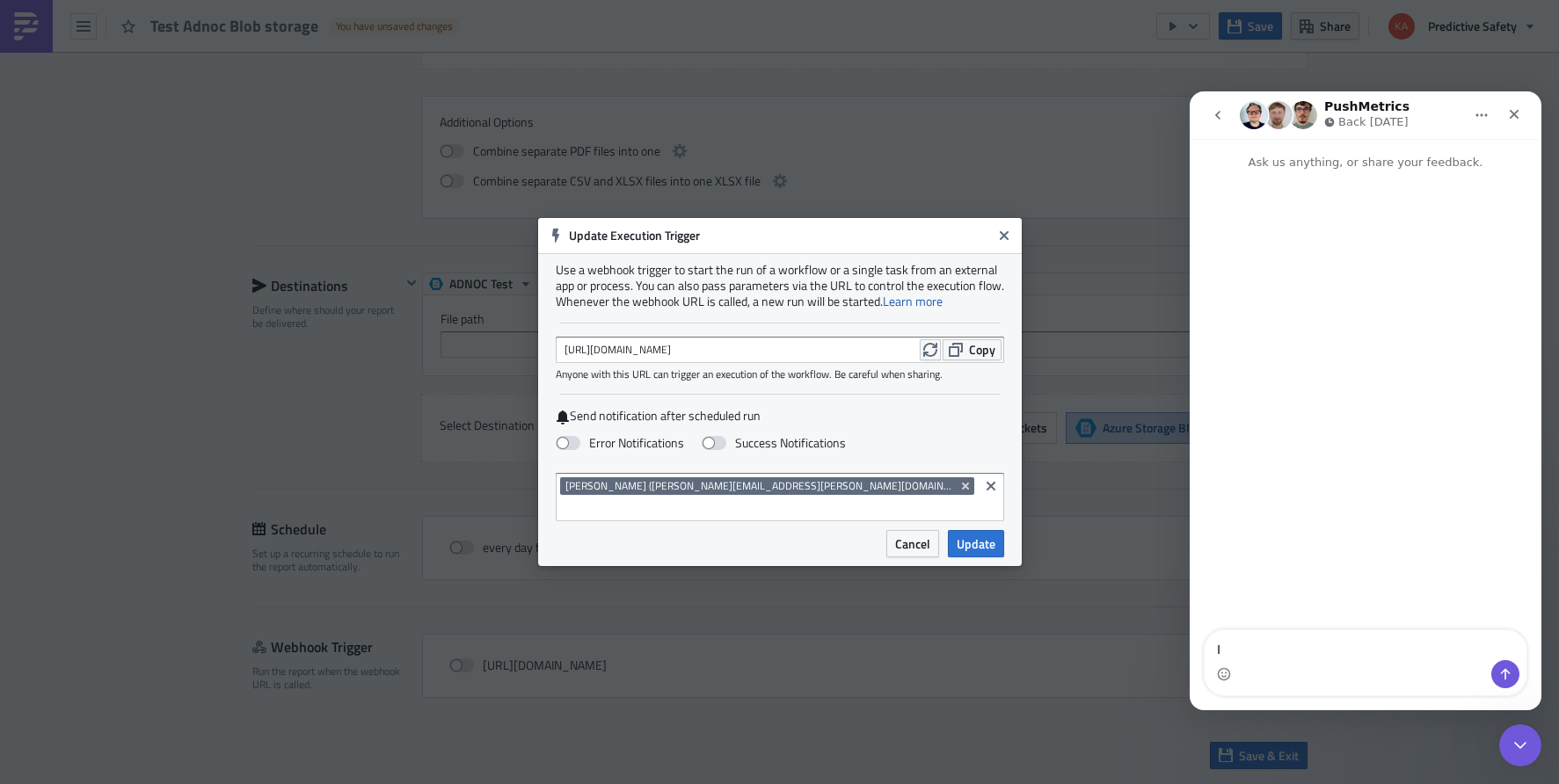
type textarea "I"
